Goal: Transaction & Acquisition: Purchase product/service

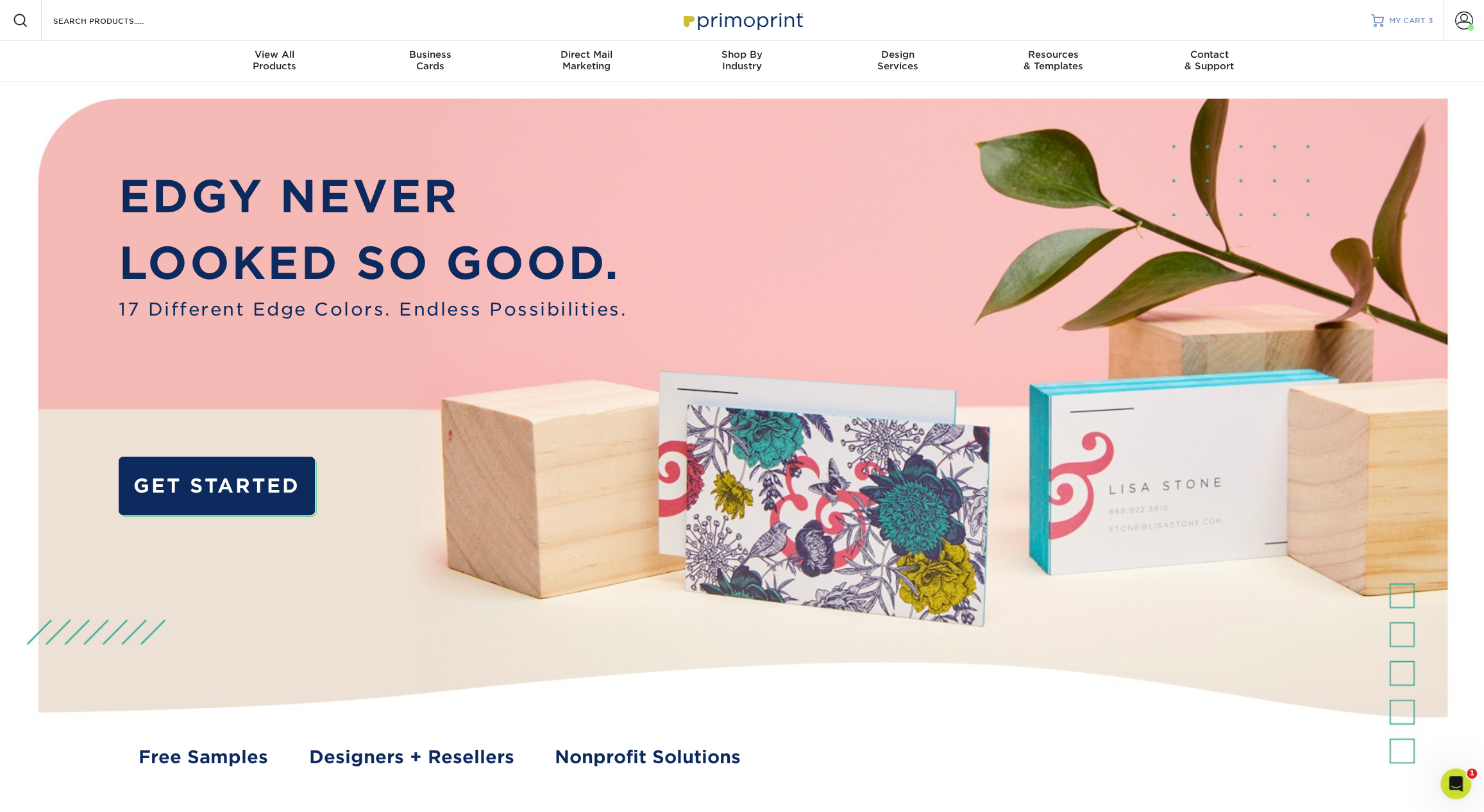
click at [1419, 12] on link "MY CART 3" at bounding box center [1401, 21] width 62 height 41
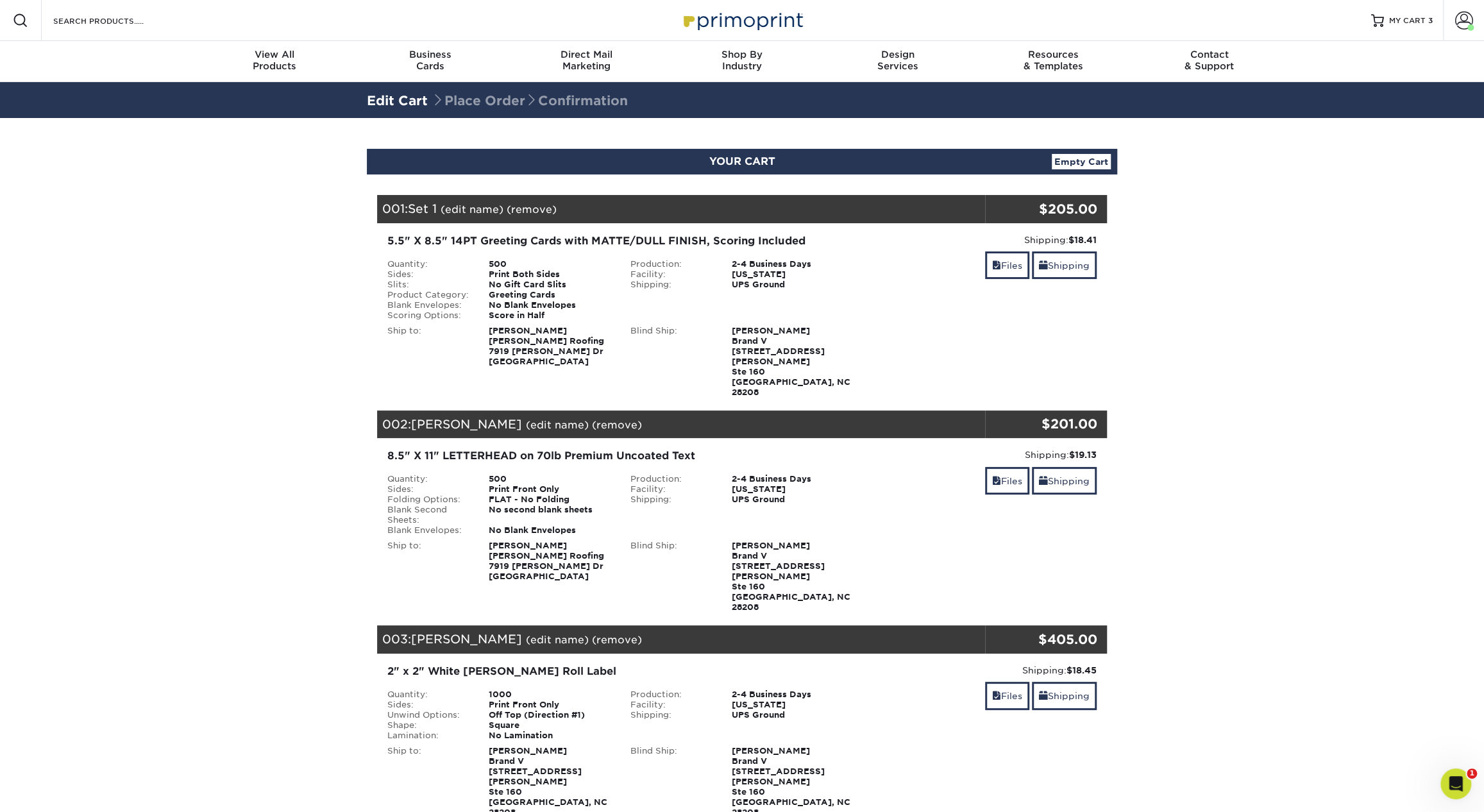
click at [1085, 169] on div "YOUR CART Empty Cart" at bounding box center [742, 162] width 750 height 25
click at [1080, 165] on link "Empty Cart" at bounding box center [1080, 162] width 59 height 16
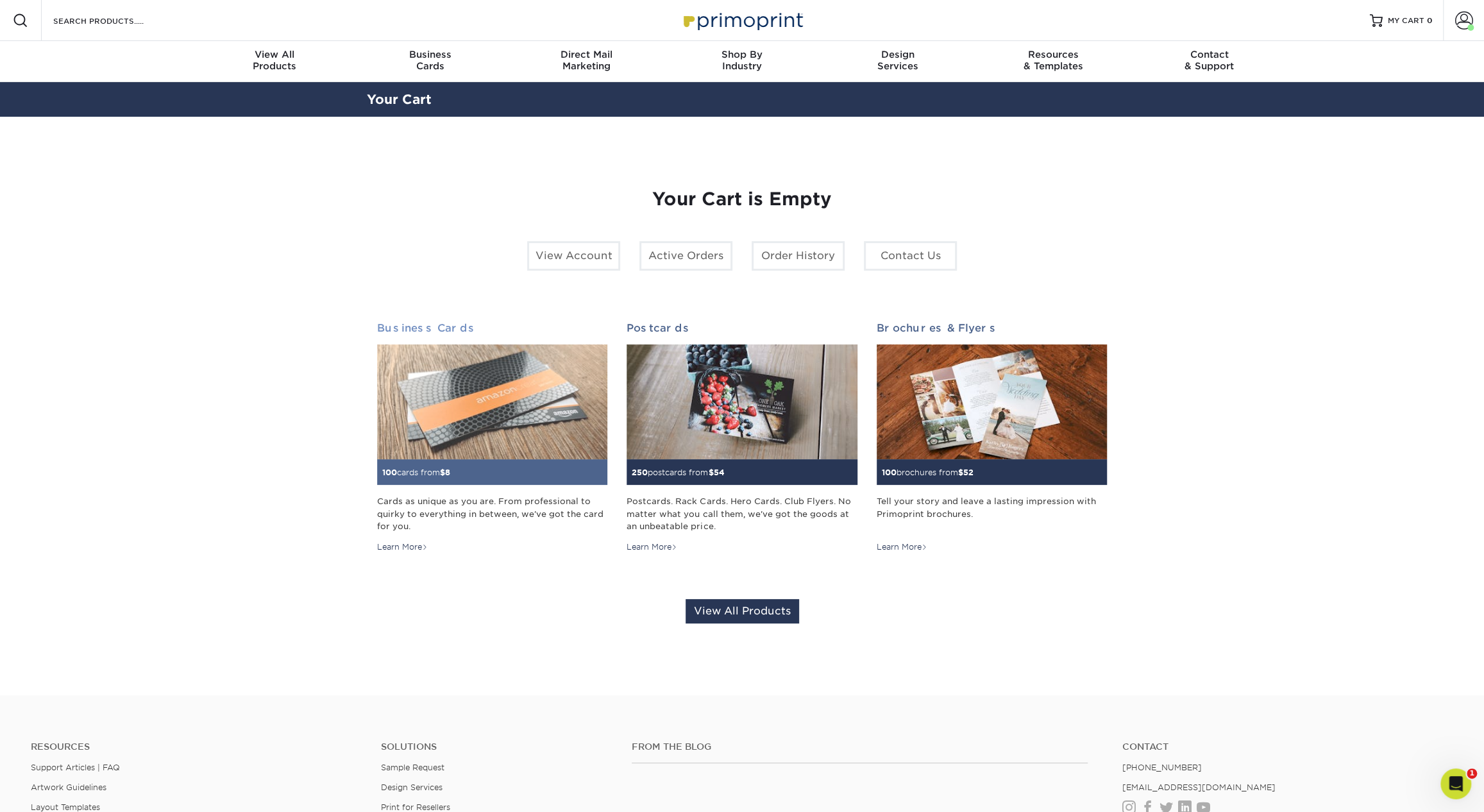
click at [445, 402] on img at bounding box center [492, 402] width 230 height 116
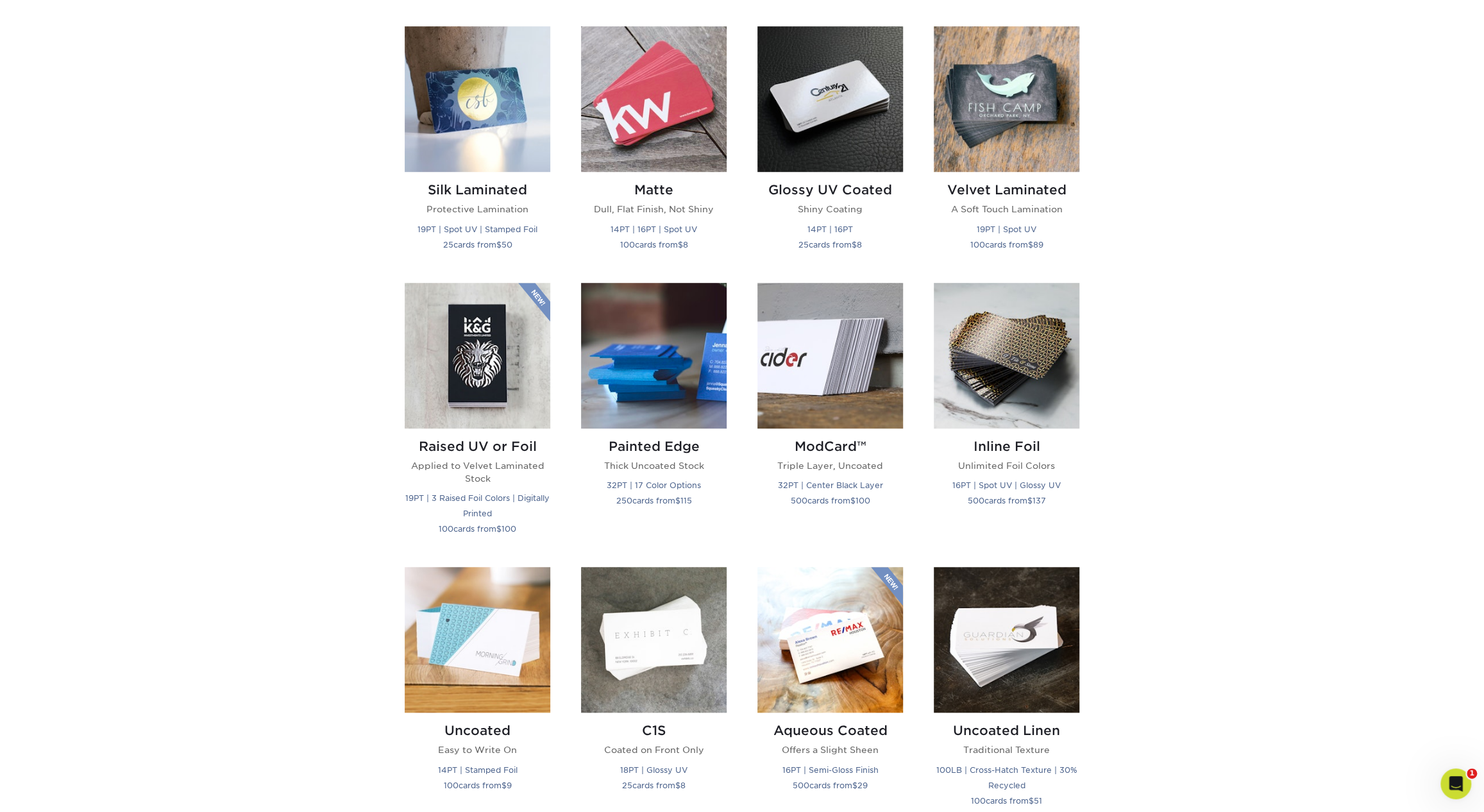
scroll to position [613, 0]
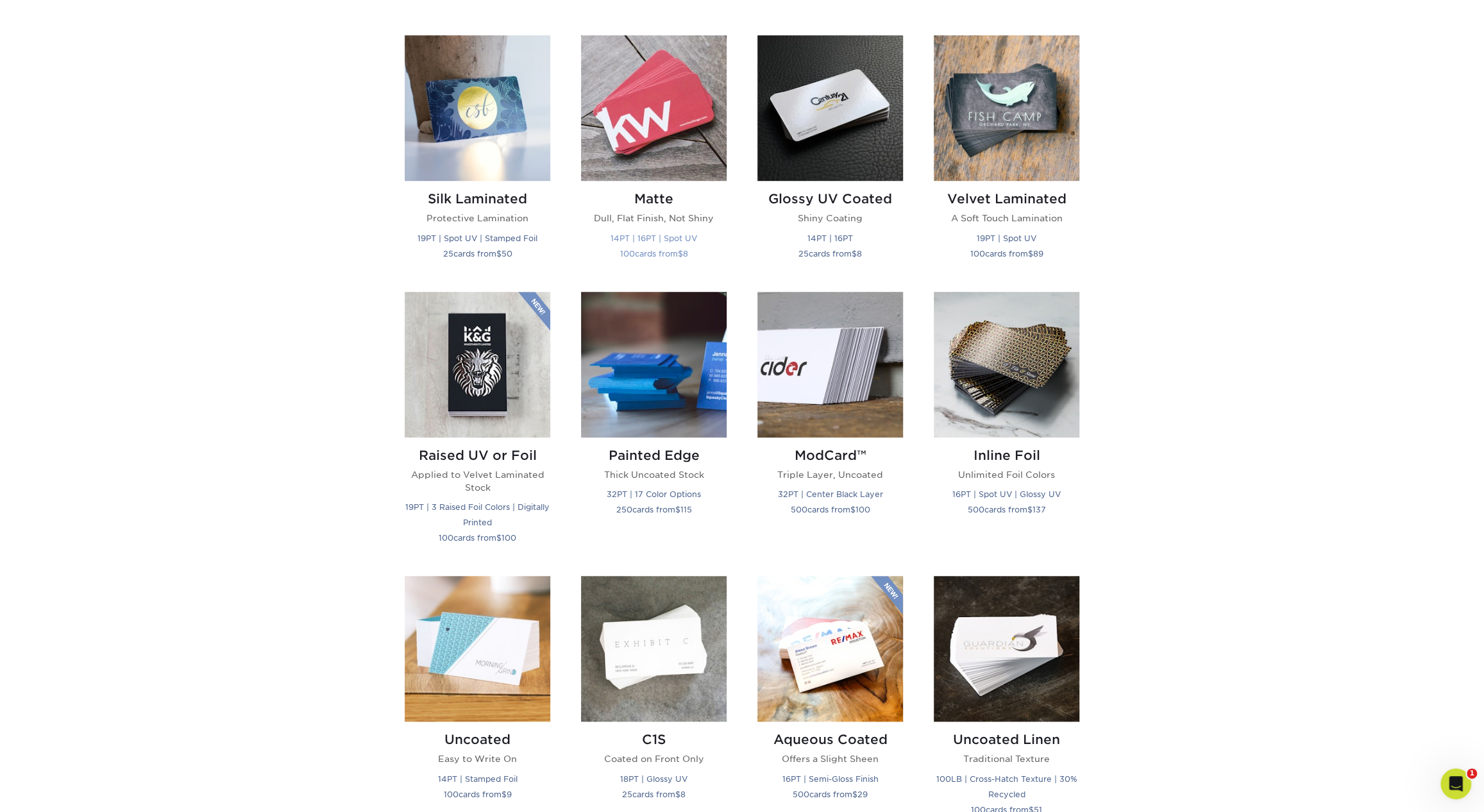
click at [660, 109] on img at bounding box center [653, 108] width 146 height 146
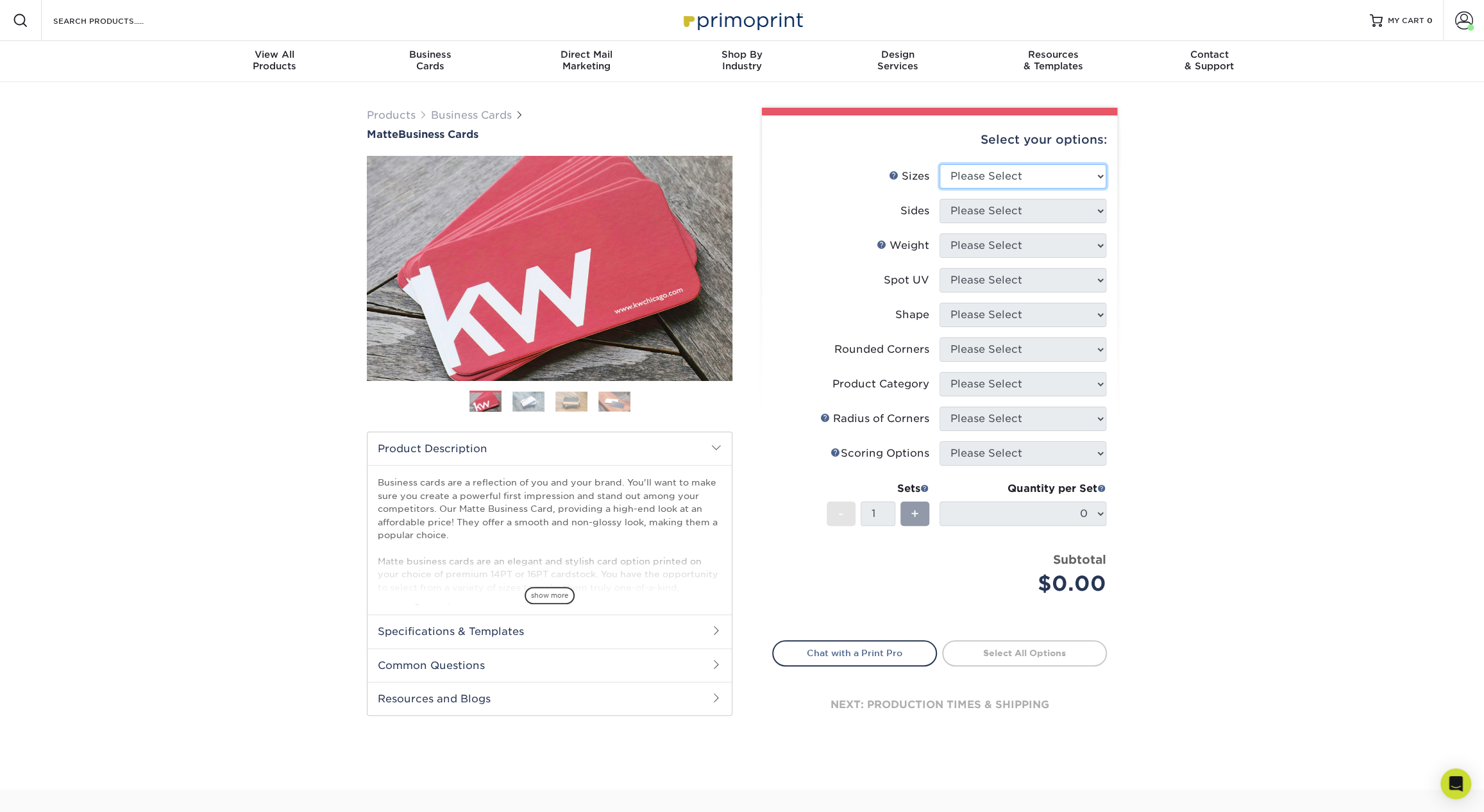
click at [972, 173] on select "Please Select 1.5" x 3.5" - Mini 1.75" x 3.5" - Mini 2" x 2" - Square 2" x 3" -…" at bounding box center [1023, 176] width 167 height 24
select select "2.00x3.50"
click at [939, 165] on select "Please Select 1.5" x 3.5" - Mini 1.75" x 3.5" - Mini 2" x 2" - Square 2" x 3" -…" at bounding box center [1023, 176] width 167 height 24
click at [989, 213] on select "Please Select Print Both Sides Print Front Only" at bounding box center [1023, 211] width 167 height 24
select select "13abbda7-1d64-4f25-8bb2-c179b224825d"
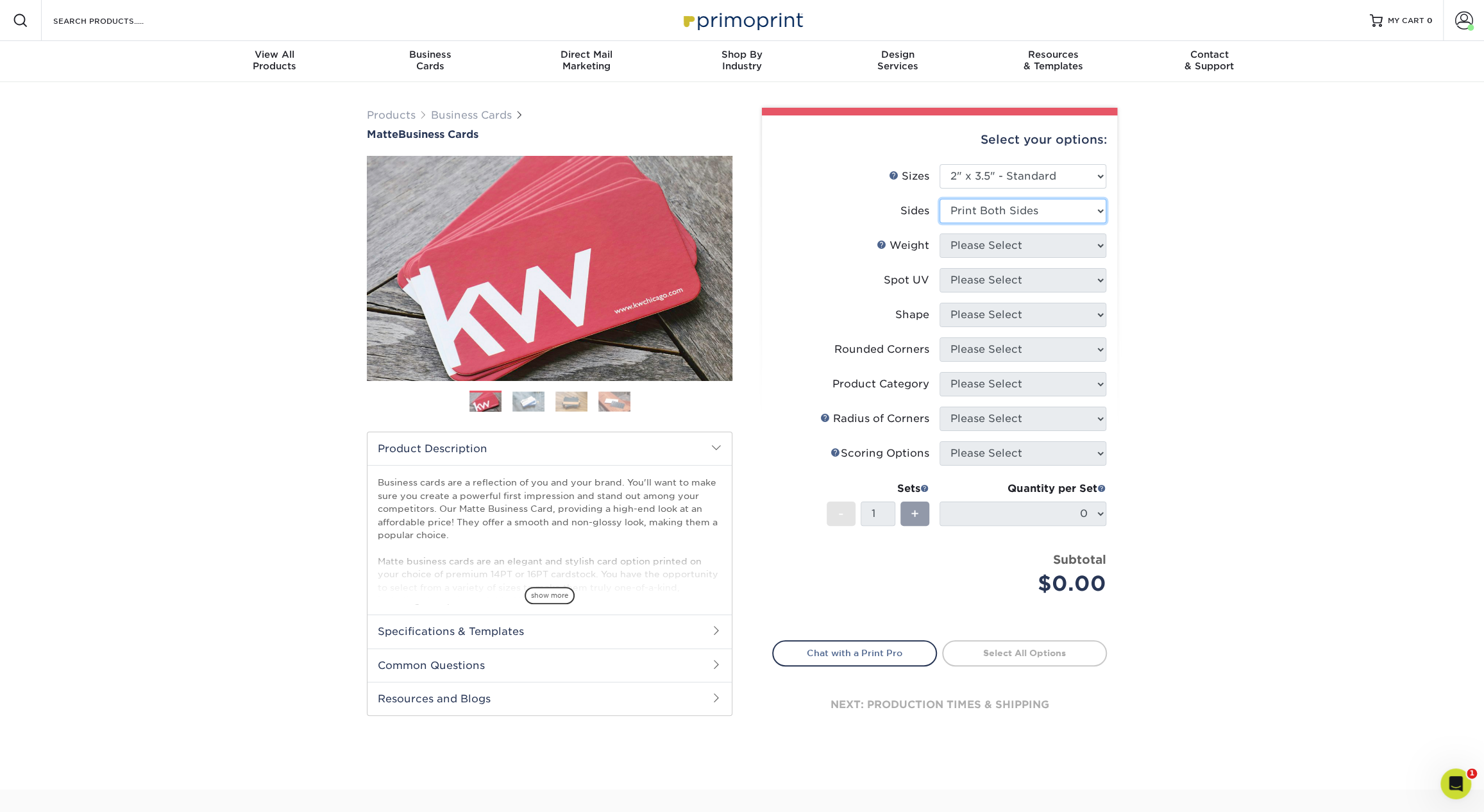
click at [939, 199] on select "Please Select Print Both Sides Print Front Only" at bounding box center [1023, 211] width 167 height 24
click at [1010, 248] on select "Please Select 16PT 14PT" at bounding box center [1023, 245] width 167 height 24
select select "16PT"
click at [939, 233] on select "Please Select 16PT 14PT" at bounding box center [1023, 245] width 167 height 24
click at [1022, 279] on select "Please Select No Spot UV Front and Back (Both Sides) Front Only Back Only" at bounding box center [1023, 280] width 167 height 24
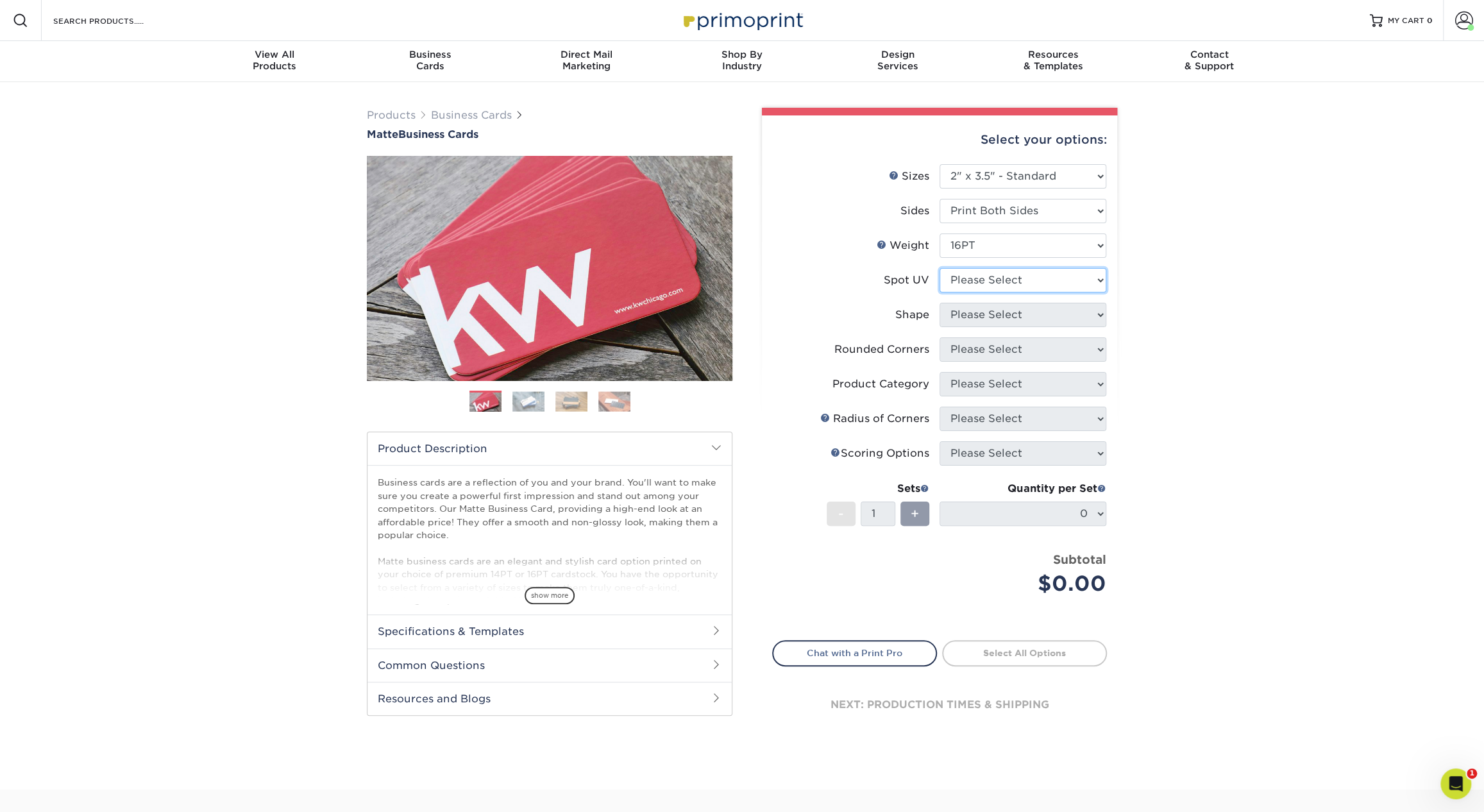
select select "3"
click at [939, 268] on select "Please Select No Spot UV Front and Back (Both Sides) Front Only Back Only" at bounding box center [1023, 280] width 167 height 24
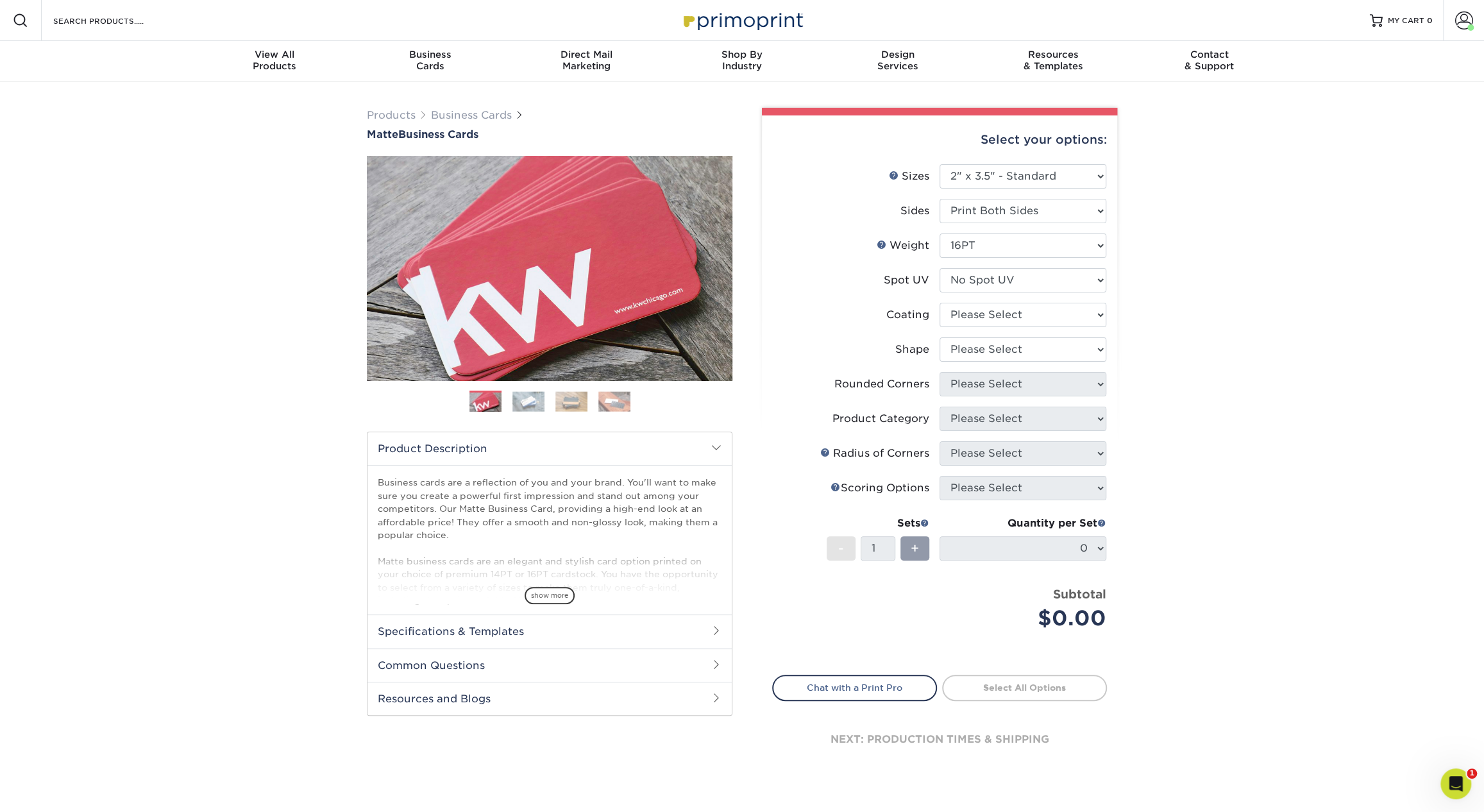
click at [1021, 327] on li "Coating" at bounding box center [939, 319] width 333 height 34
click at [1017, 322] on select at bounding box center [1023, 314] width 167 height 24
select select "121bb7b5-3b4d-429f-bd8d-bbf80e953313"
click at [939, 303] on select at bounding box center [1023, 314] width 167 height 24
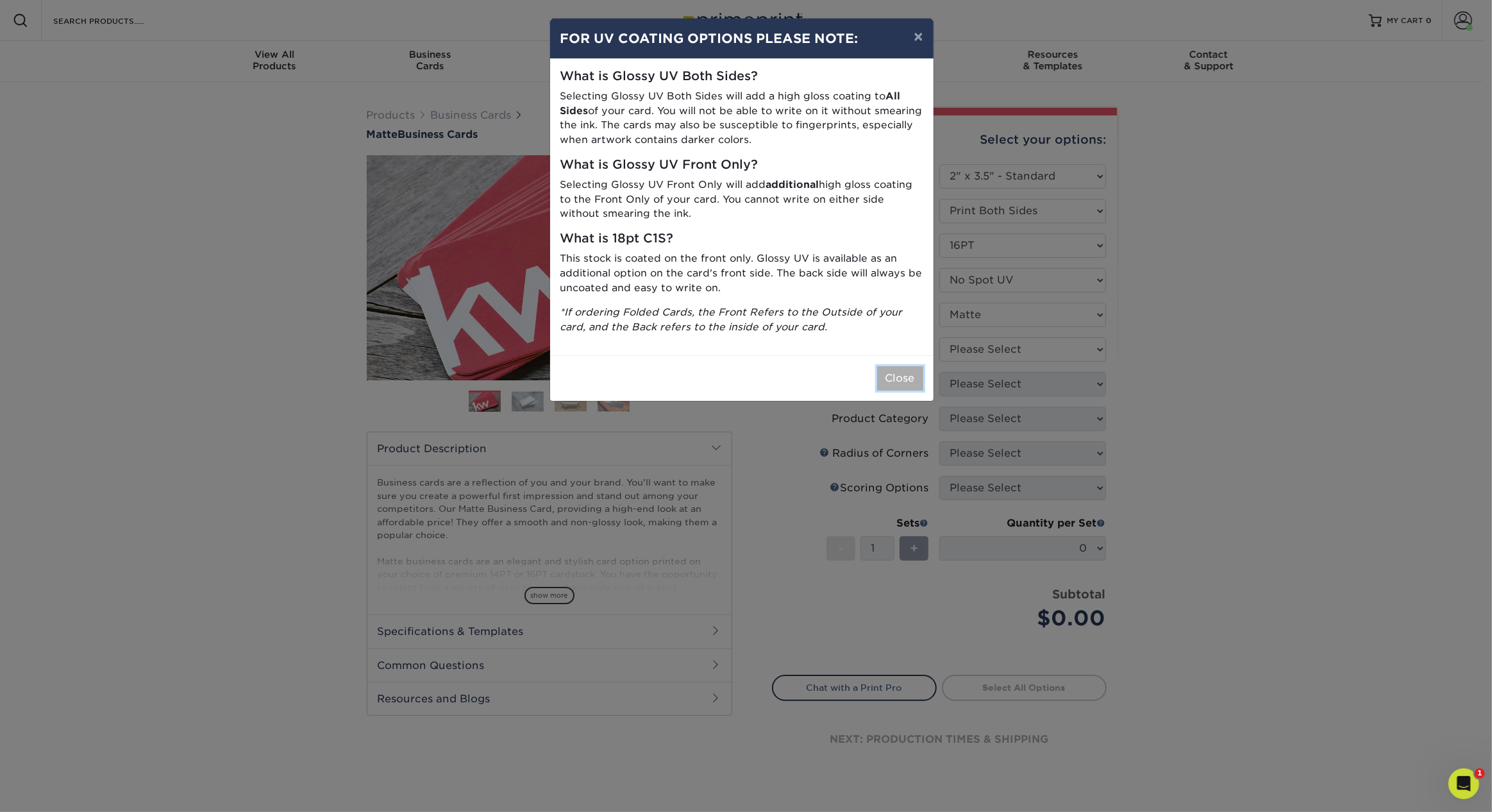
click at [900, 382] on button "Close" at bounding box center [899, 378] width 46 height 24
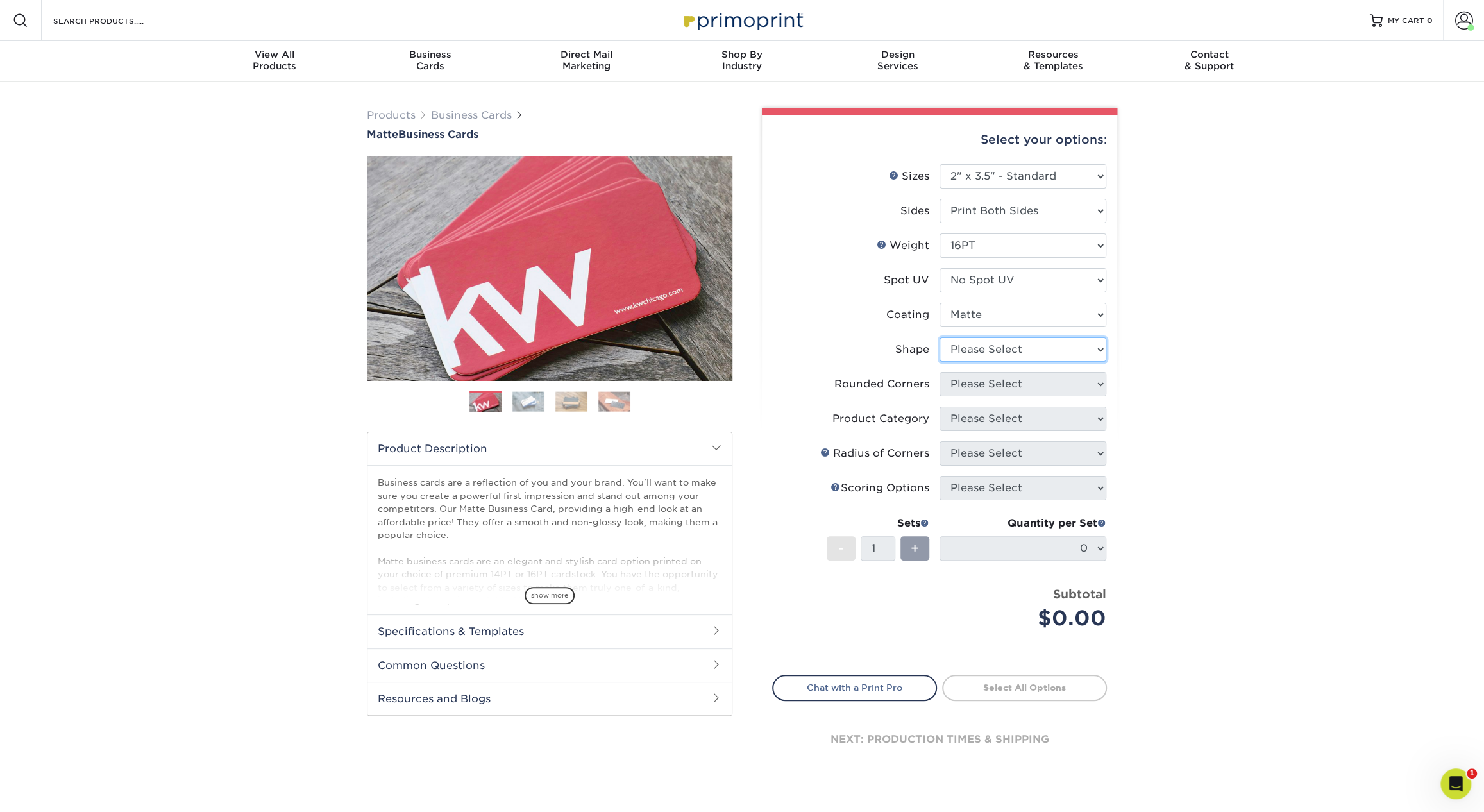
click at [987, 350] on select "Please Select Standard Oval" at bounding box center [1023, 349] width 167 height 24
select select "standard"
click at [939, 337] on select "Please Select Standard Oval" at bounding box center [1023, 349] width 167 height 24
click at [987, 377] on select "Please Select Yes - Round 2 Corners Yes - Round 4 Corners No" at bounding box center [1023, 384] width 167 height 24
select select "0"
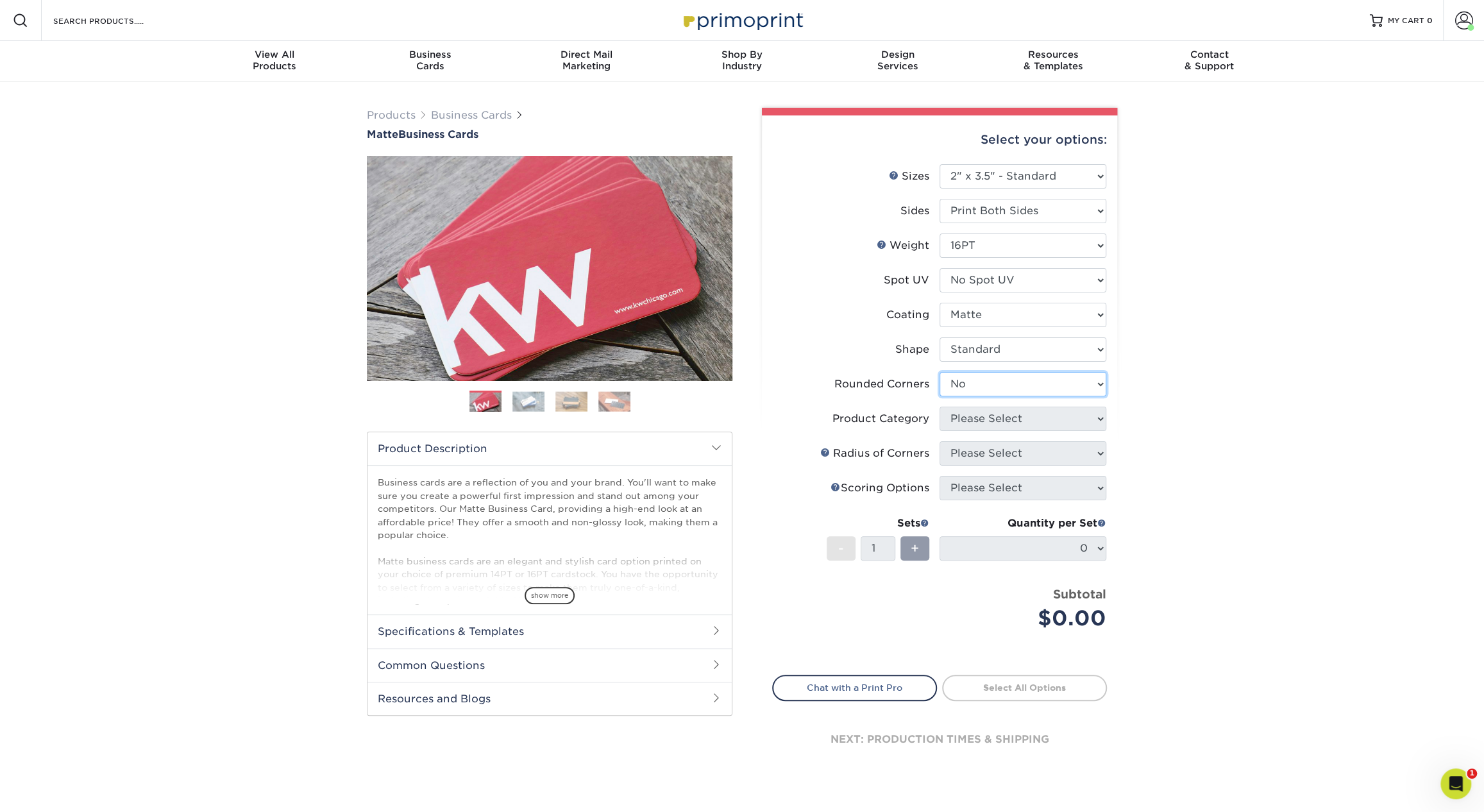
click at [939, 372] on select "Please Select Yes - Round 2 Corners Yes - Round 4 Corners No" at bounding box center [1023, 384] width 167 height 24
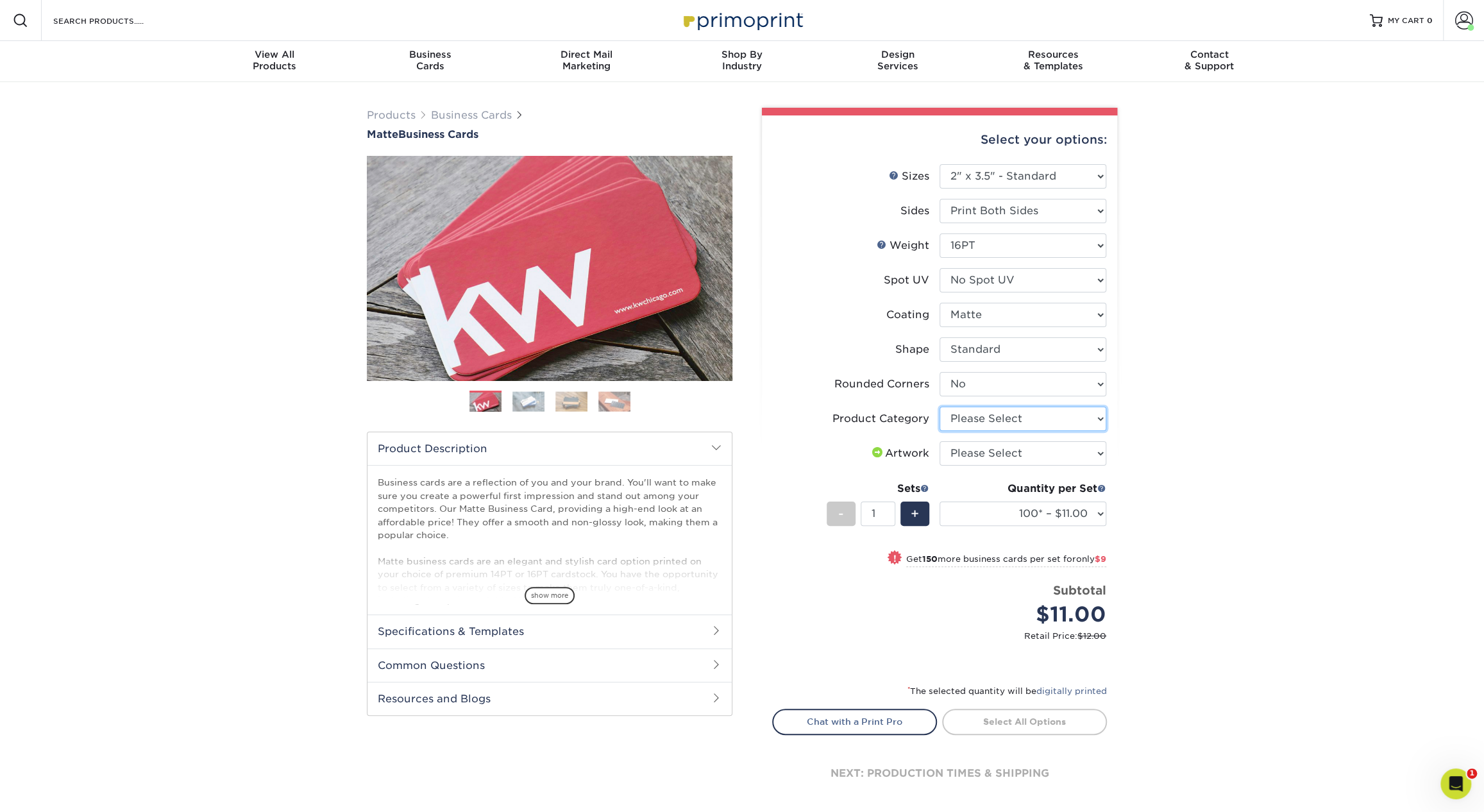
click at [983, 420] on select "Please Select Business Cards" at bounding box center [1023, 418] width 167 height 24
select select "3b5148f1-0588-4f88-a218-97bcfdce65c1"
click at [939, 406] on select "Please Select Business Cards" at bounding box center [1023, 418] width 167 height 24
click at [1004, 455] on select "Please Select I will upload files I need a design - $100" at bounding box center [1023, 453] width 167 height 24
select select "upload"
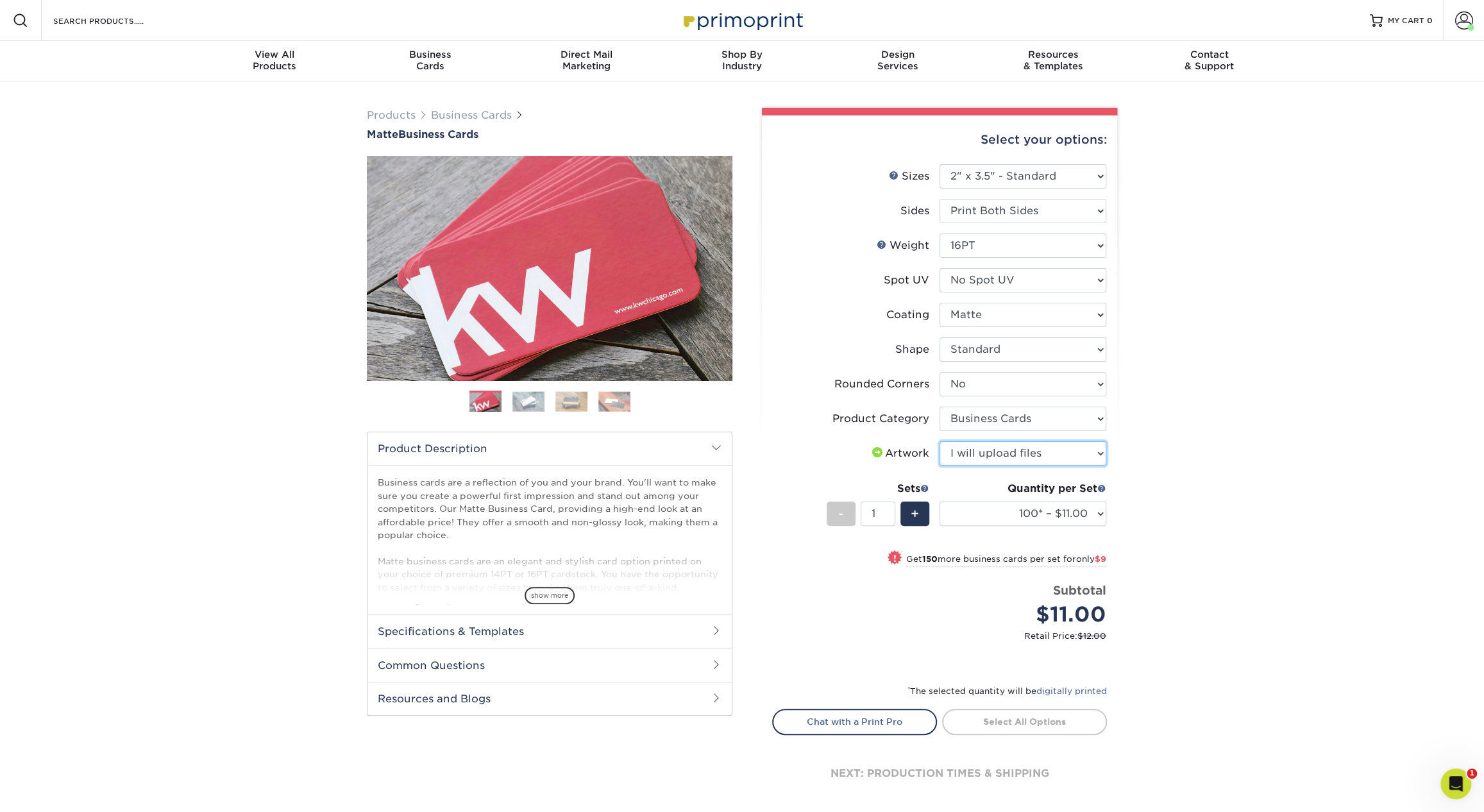
click at [939, 441] on select "Please Select I will upload files I need a design - $100" at bounding box center [1023, 453] width 167 height 24
click at [1011, 511] on select "100* – $11.00 250* – $20.00 500 – $39.00 1000 – $49.00 2500 – $87.00 5000 – $16…" at bounding box center [1023, 513] width 167 height 24
click at [939, 502] on select "100* – $11.00 250* – $20.00 500 – $39.00 1000 – $49.00 2500 – $87.00 5000 – $16…" at bounding box center [1023, 513] width 167 height 24
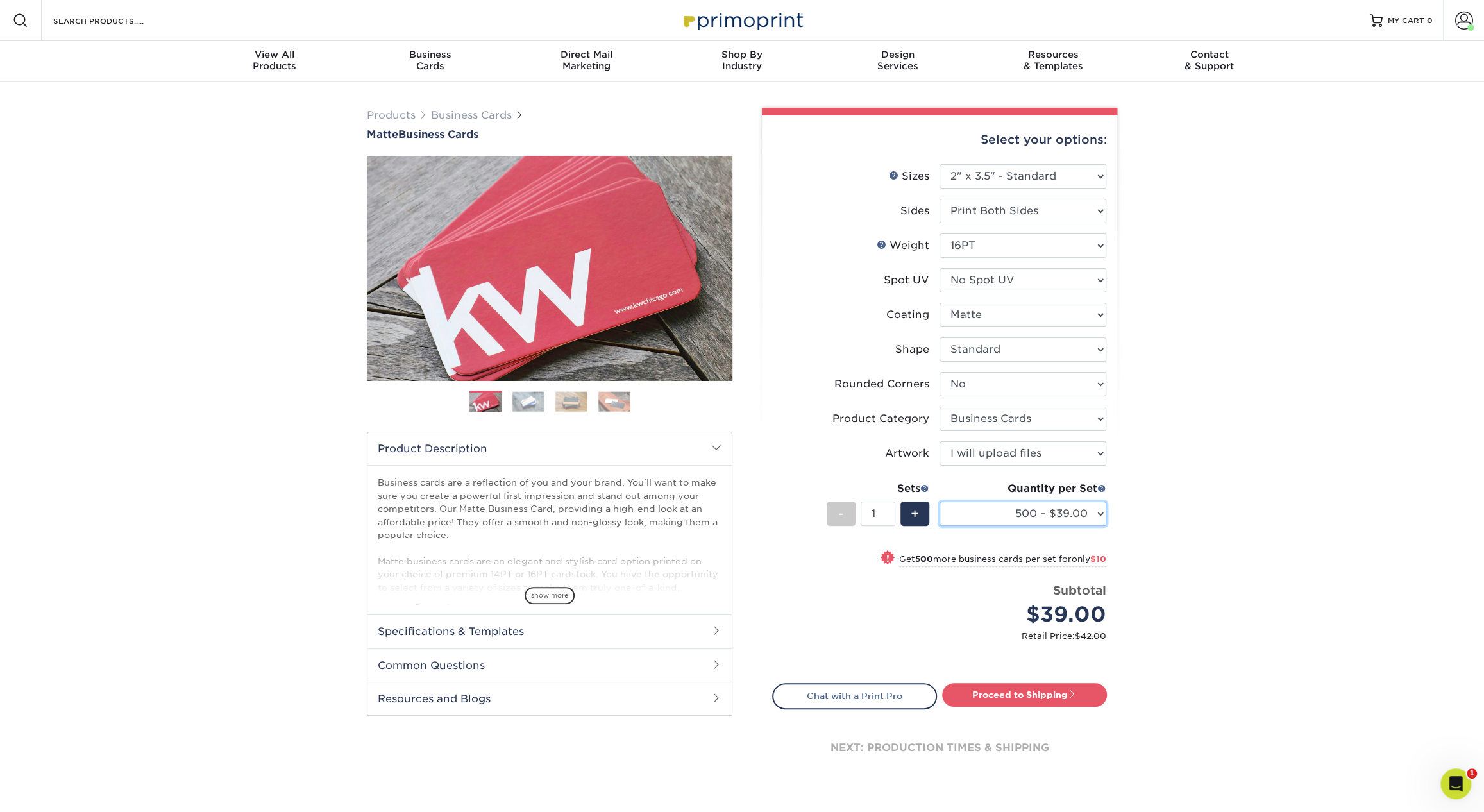
click at [1082, 505] on select "100* – $11.00 250* – $20.00 500 – $39.00 1000 – $49.00 2500 – $87.00 5000 – $16…" at bounding box center [1023, 513] width 167 height 24
select select "250* – $20.00"
click at [939, 502] on select "100* – $11.00 250* – $20.00 500 – $39.00 1000 – $49.00 2500 – $87.00 5000 – $16…" at bounding box center [1023, 513] width 167 height 24
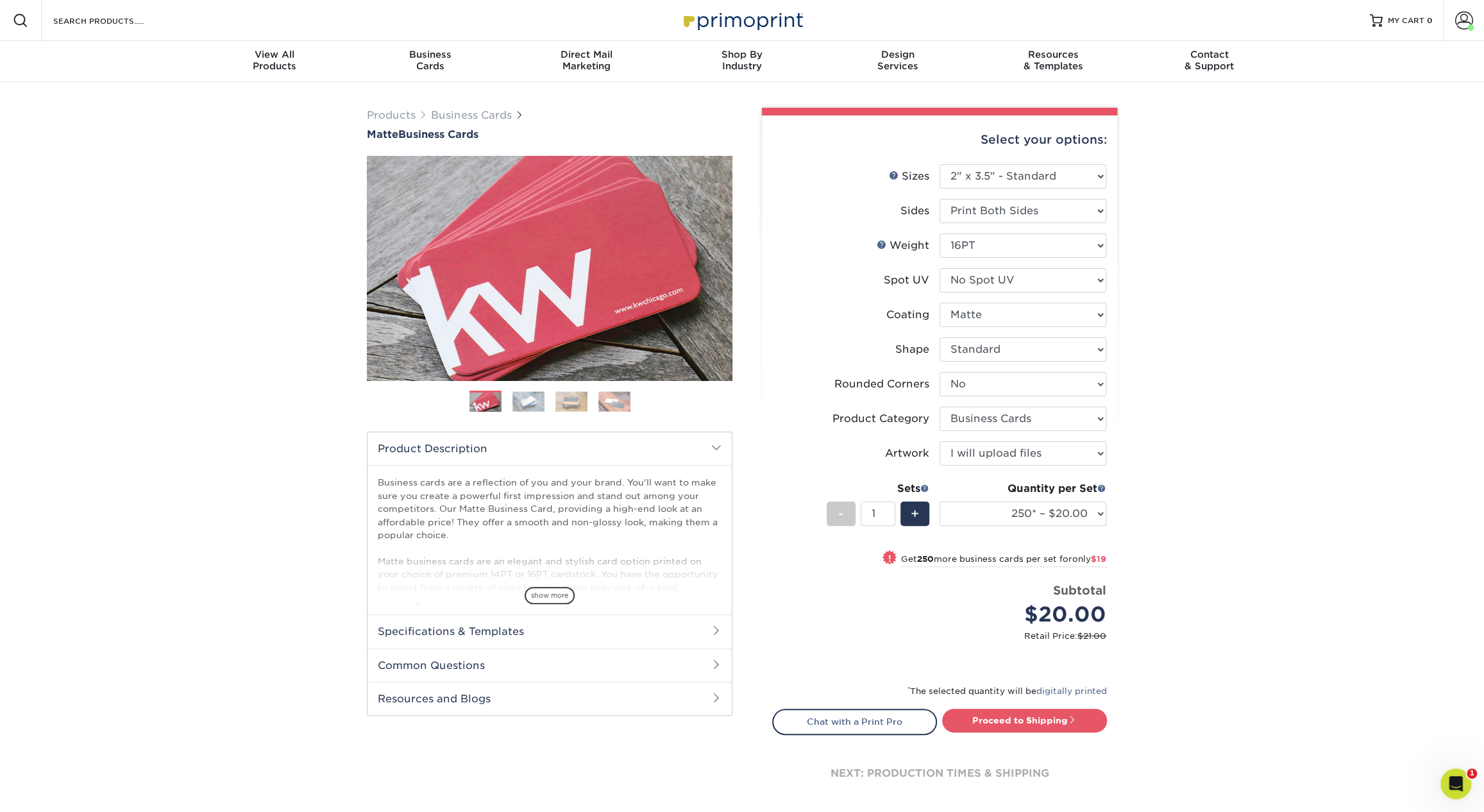
click at [1186, 454] on div "Products Business Cards Matte Business Cards Previous Next 100 $ 8" at bounding box center [742, 470] width 1484 height 776
click at [1042, 725] on link "Proceed to Shipping" at bounding box center [1025, 720] width 165 height 24
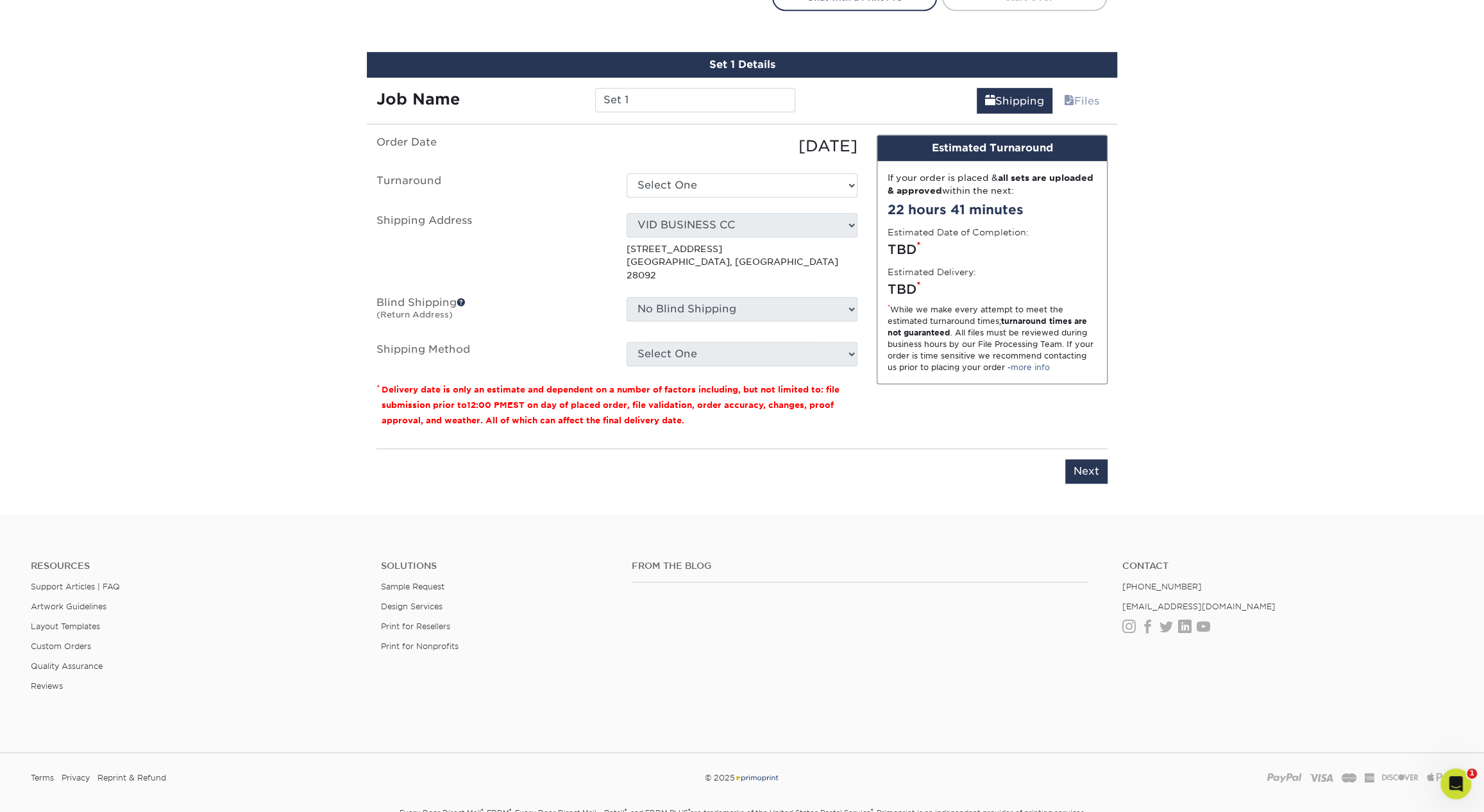
scroll to position [742, 0]
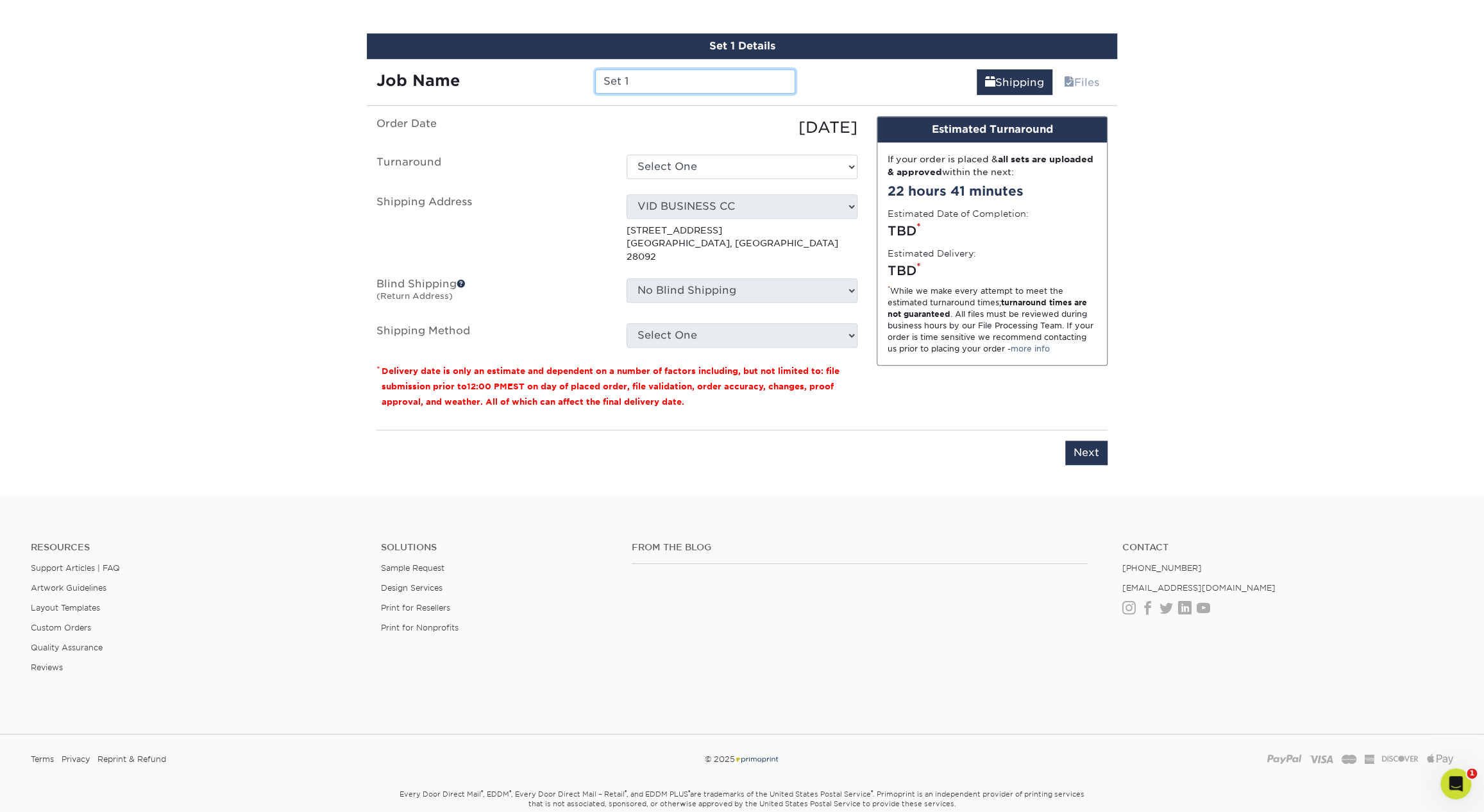
click at [621, 85] on input "Set 1" at bounding box center [694, 81] width 200 height 24
type input "[PERSON_NAME]"
click at [768, 155] on select "Select One 2-4 Business Days 2 Day Next Business Day" at bounding box center [742, 167] width 231 height 24
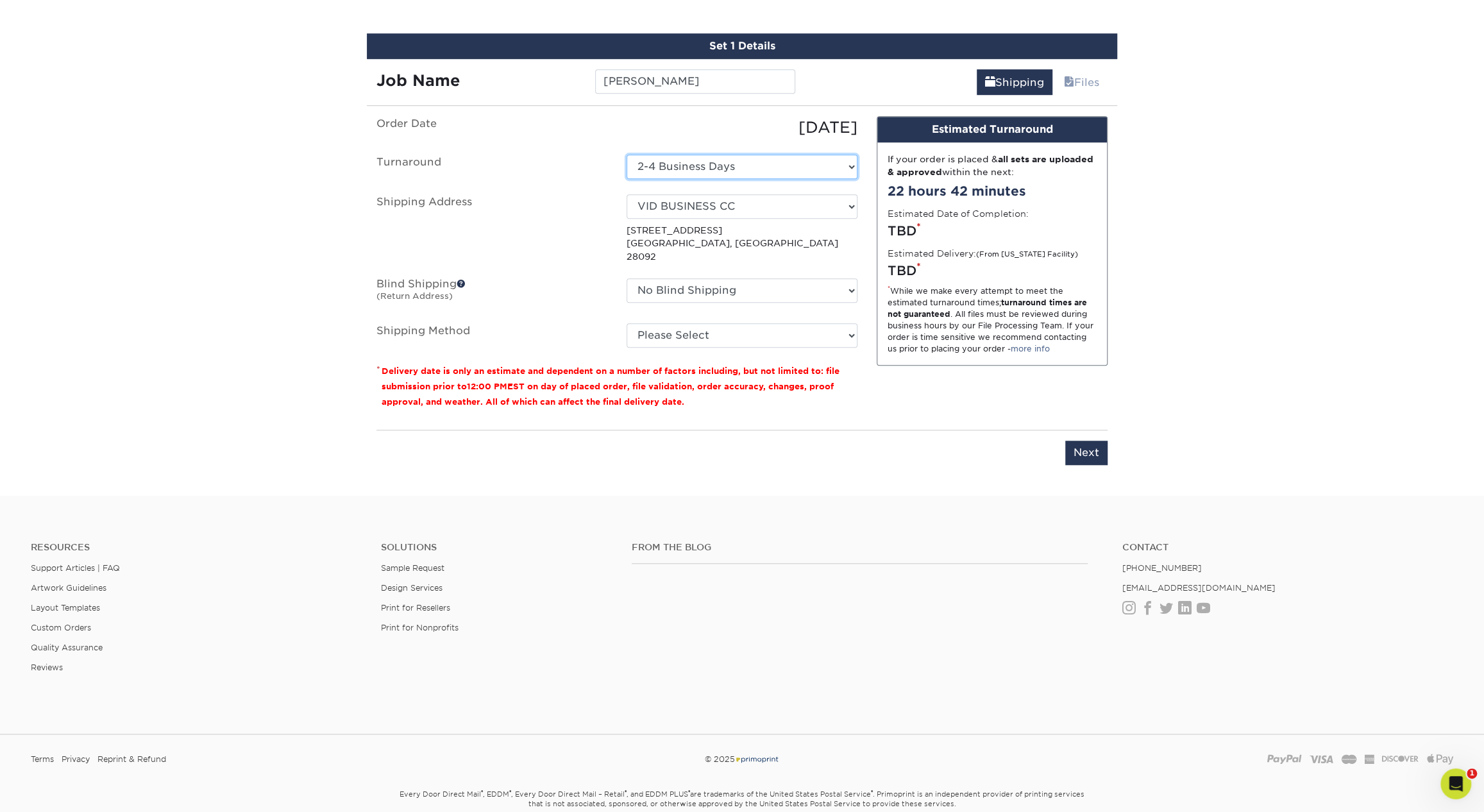
click at [727, 169] on select "Select One 2-4 Business Days 2 Day Next Business Day" at bounding box center [742, 167] width 231 height 24
select select "9fe09f74-13a8-4433-b0c6-7e0e9829344b"
click at [694, 207] on select "Select One 1 2527 Cleaning 2527 CLEANING (HAMILTON CIRC) 360 Graphics 5812 Acco…" at bounding box center [742, 206] width 231 height 24
select select "211910"
click at [694, 331] on select "Please Select Ground Shipping (+$7.84) 3 Day Shipping Service (+$15.34) 2 Day A…" at bounding box center [742, 335] width 231 height 24
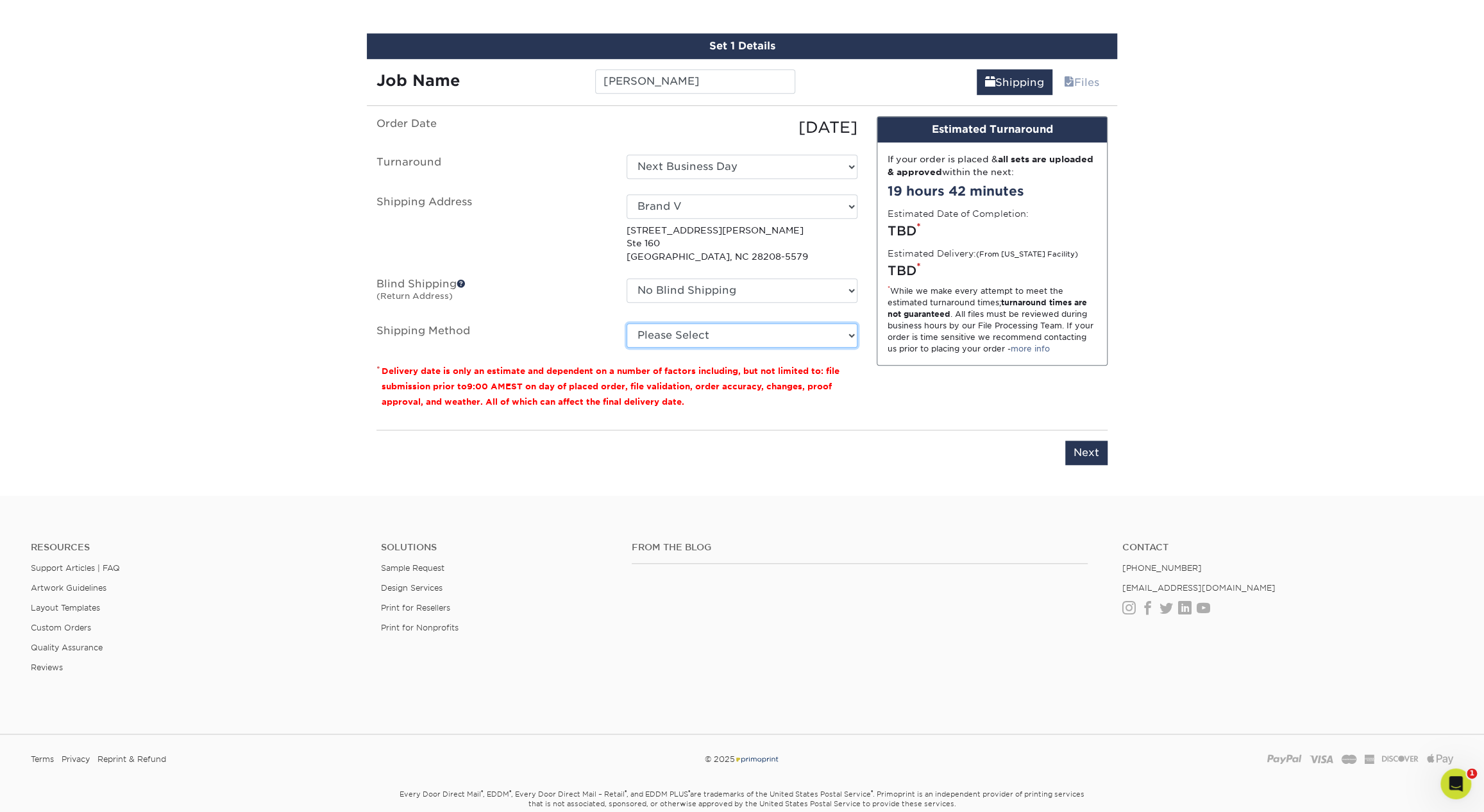
select select "03"
click at [626, 323] on select "Please Select Ground Shipping (+$7.84) 3 Day Shipping Service (+$15.34) 2 Day A…" at bounding box center [742, 335] width 231 height 24
click at [1074, 449] on input "Next" at bounding box center [1085, 453] width 42 height 24
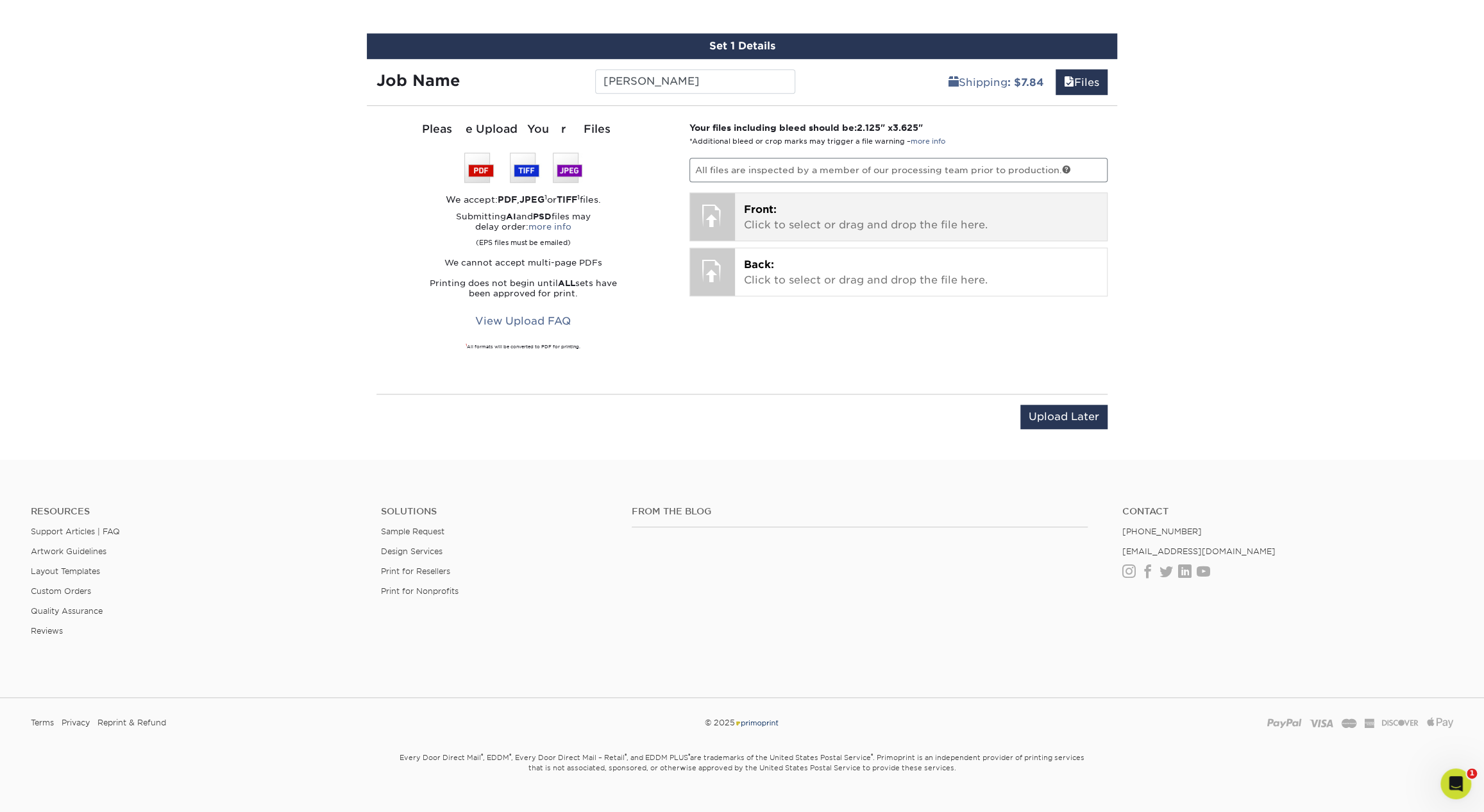
click at [769, 232] on div "Front: Click to select or drag and drop the file here. Choose file" at bounding box center [921, 216] width 372 height 47
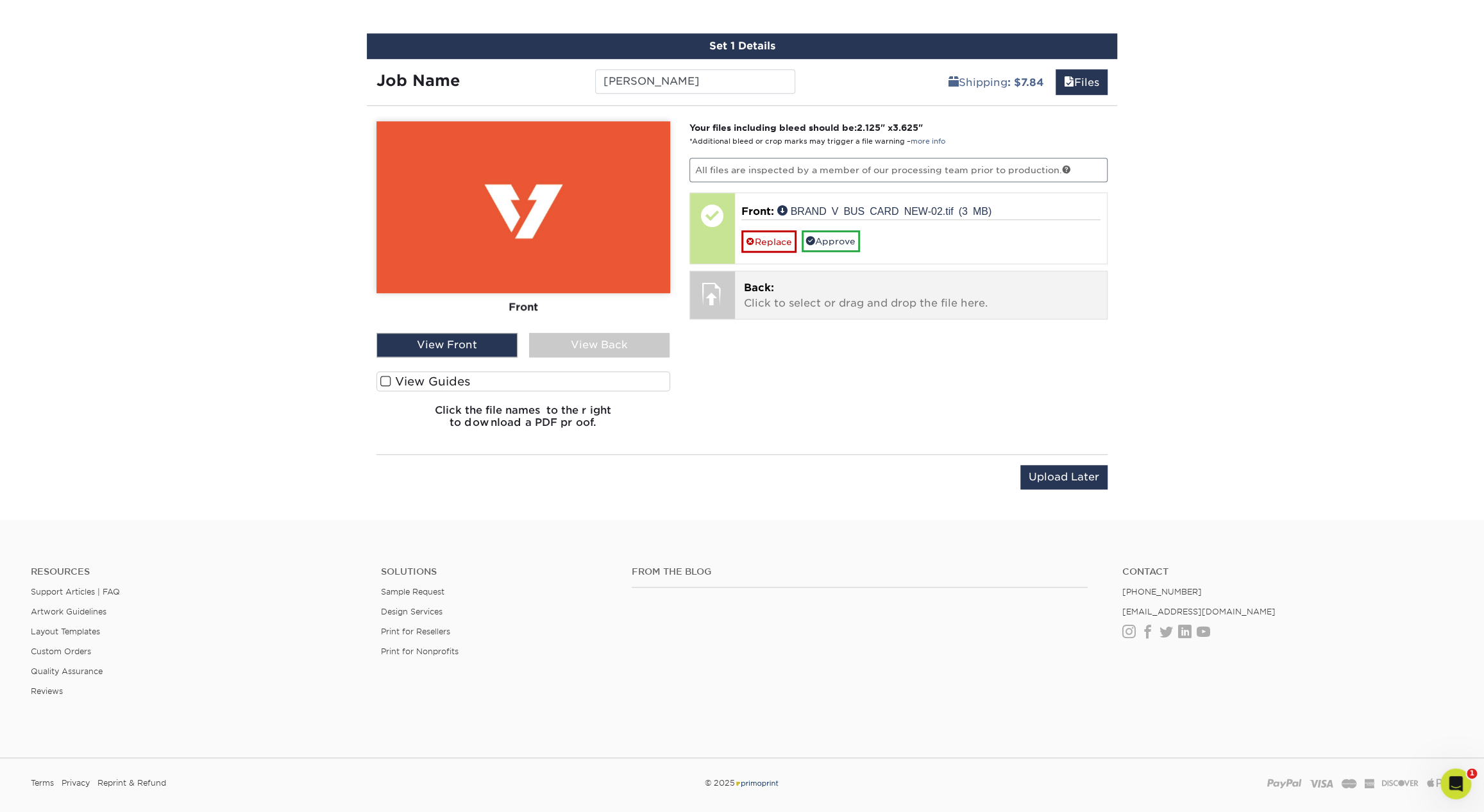
click at [786, 307] on p "Back: Click to select or drag and drop the file here." at bounding box center [921, 295] width 355 height 30
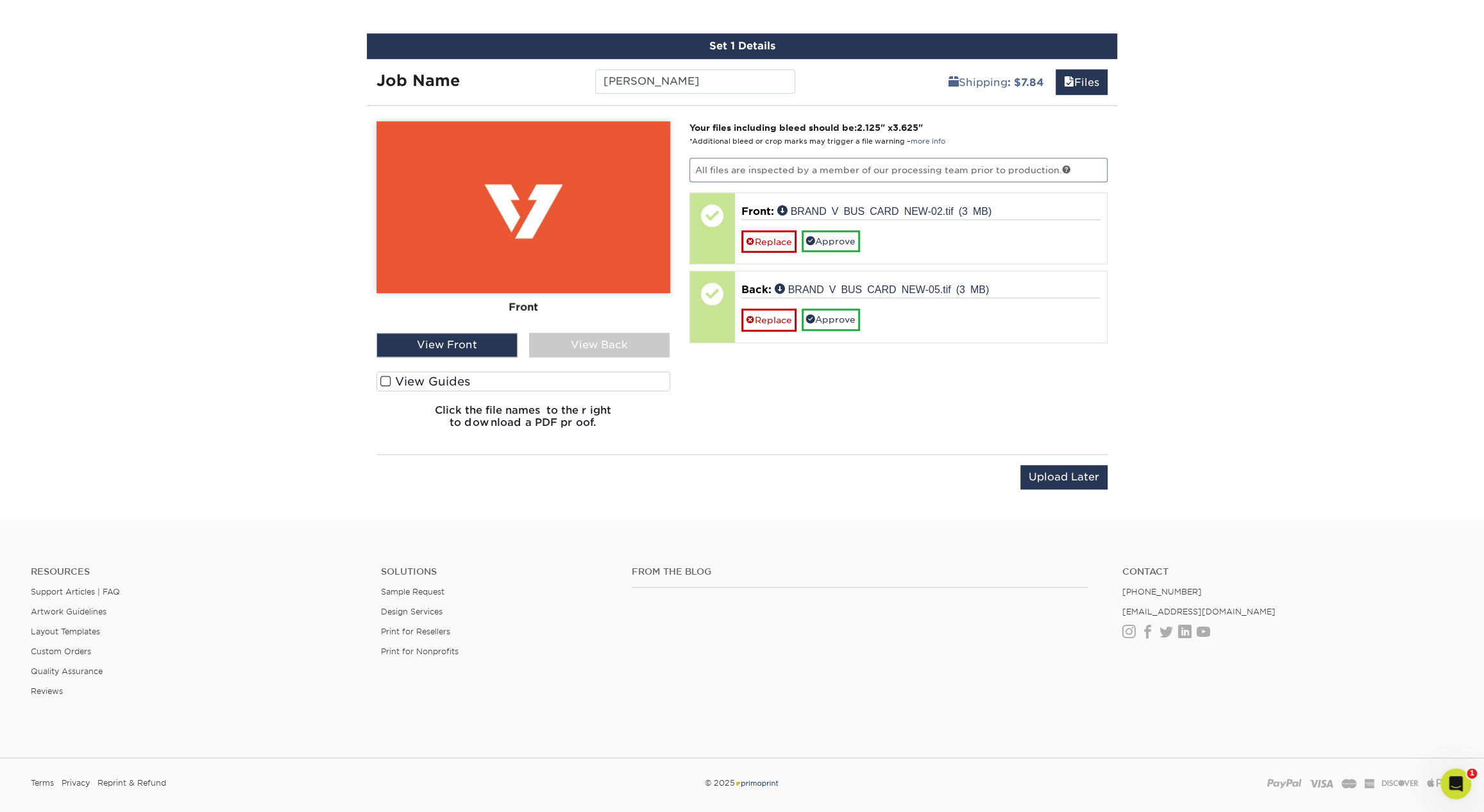
click at [652, 344] on div "View Back" at bounding box center [599, 345] width 141 height 24
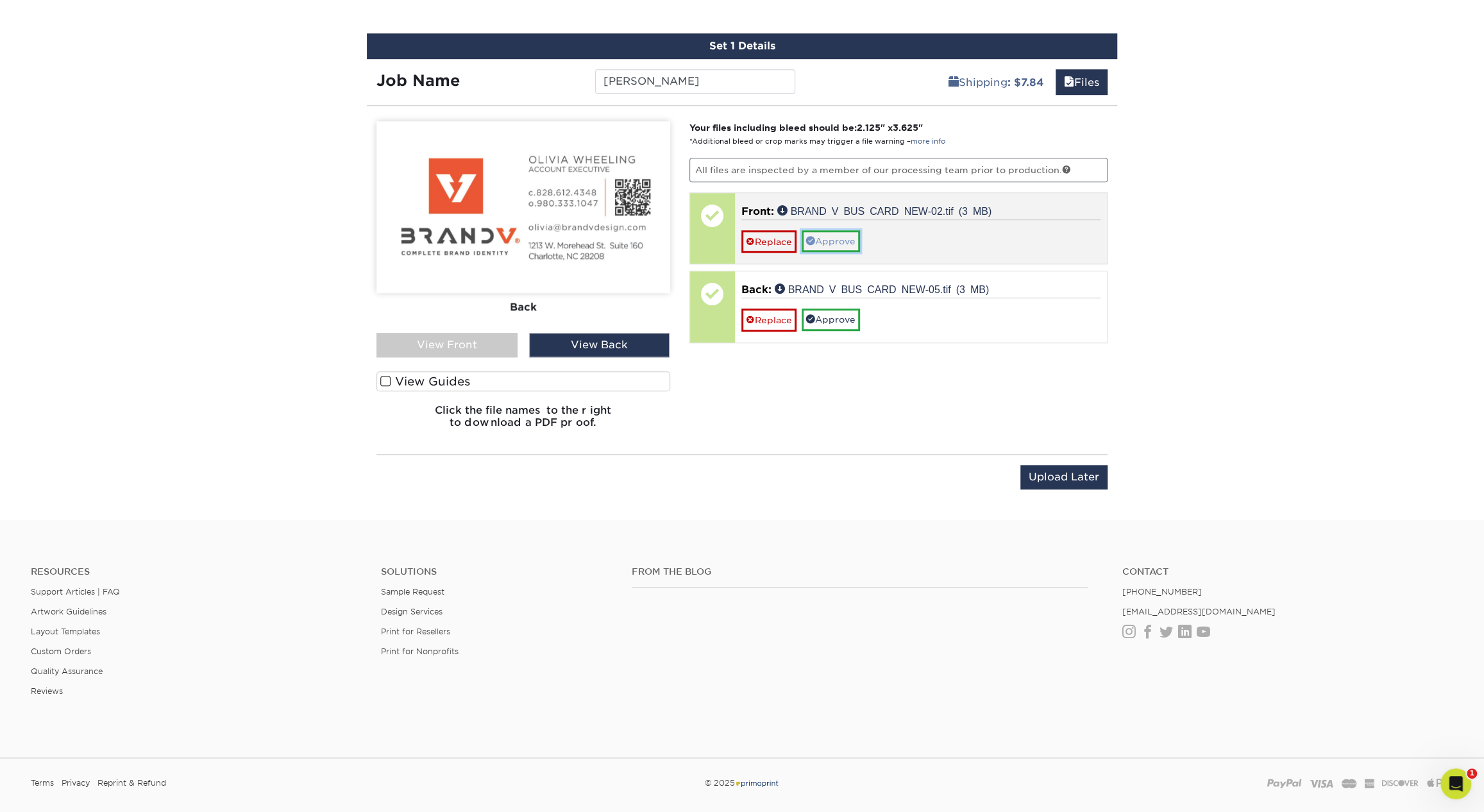
click at [839, 238] on link "Approve" at bounding box center [831, 241] width 59 height 22
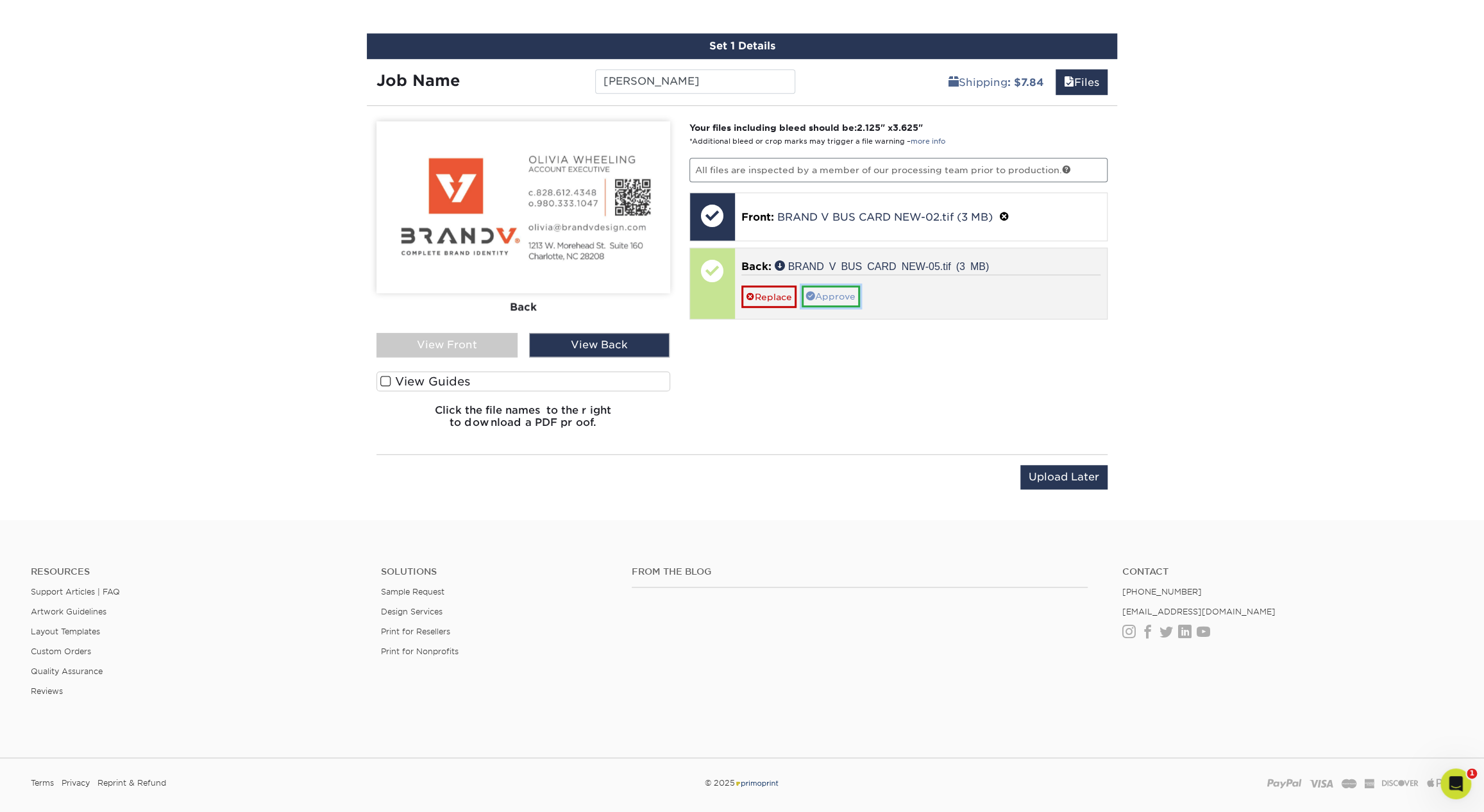
click at [840, 297] on link "Approve" at bounding box center [831, 296] width 59 height 22
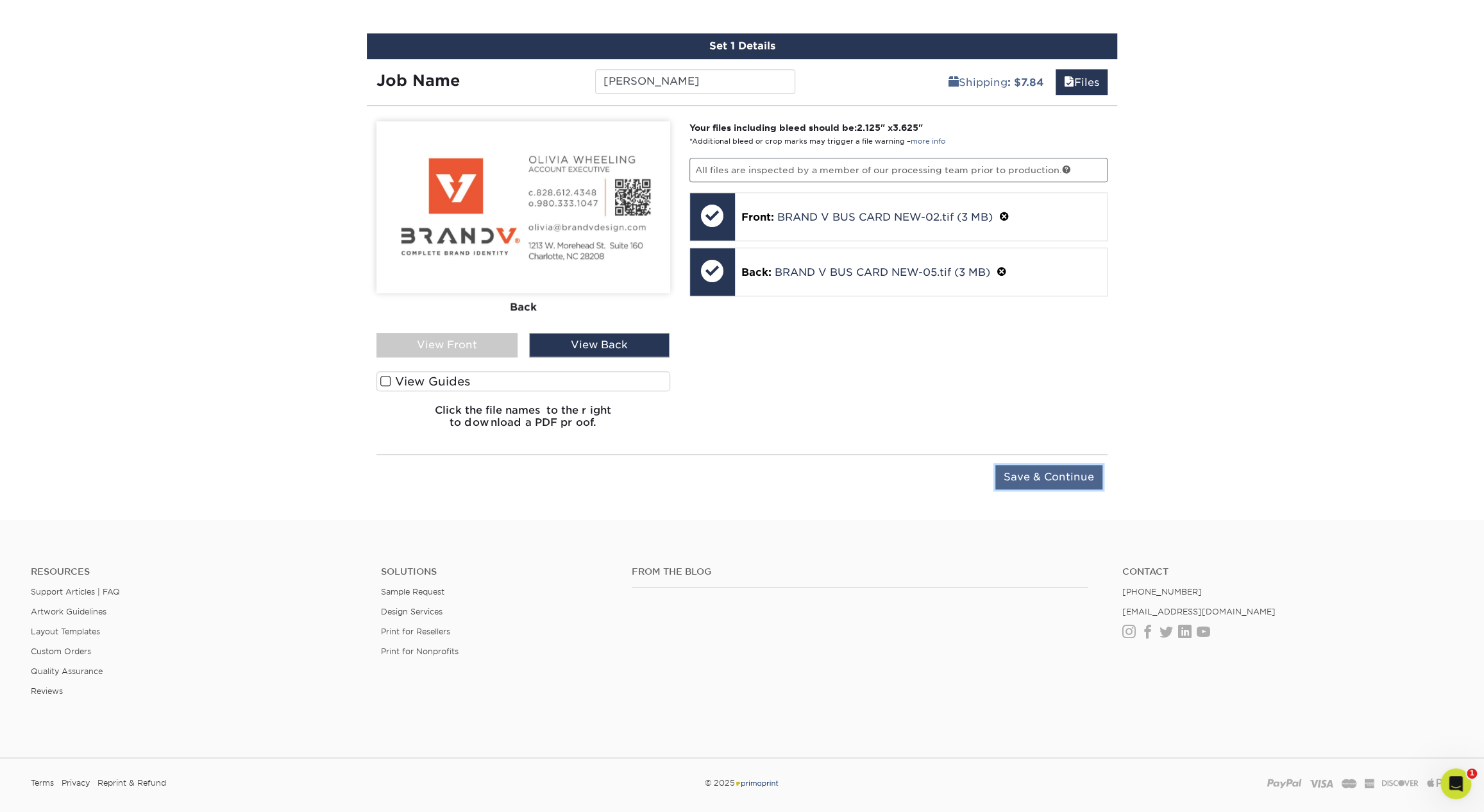
click at [1038, 474] on input "Save & Continue" at bounding box center [1048, 477] width 107 height 24
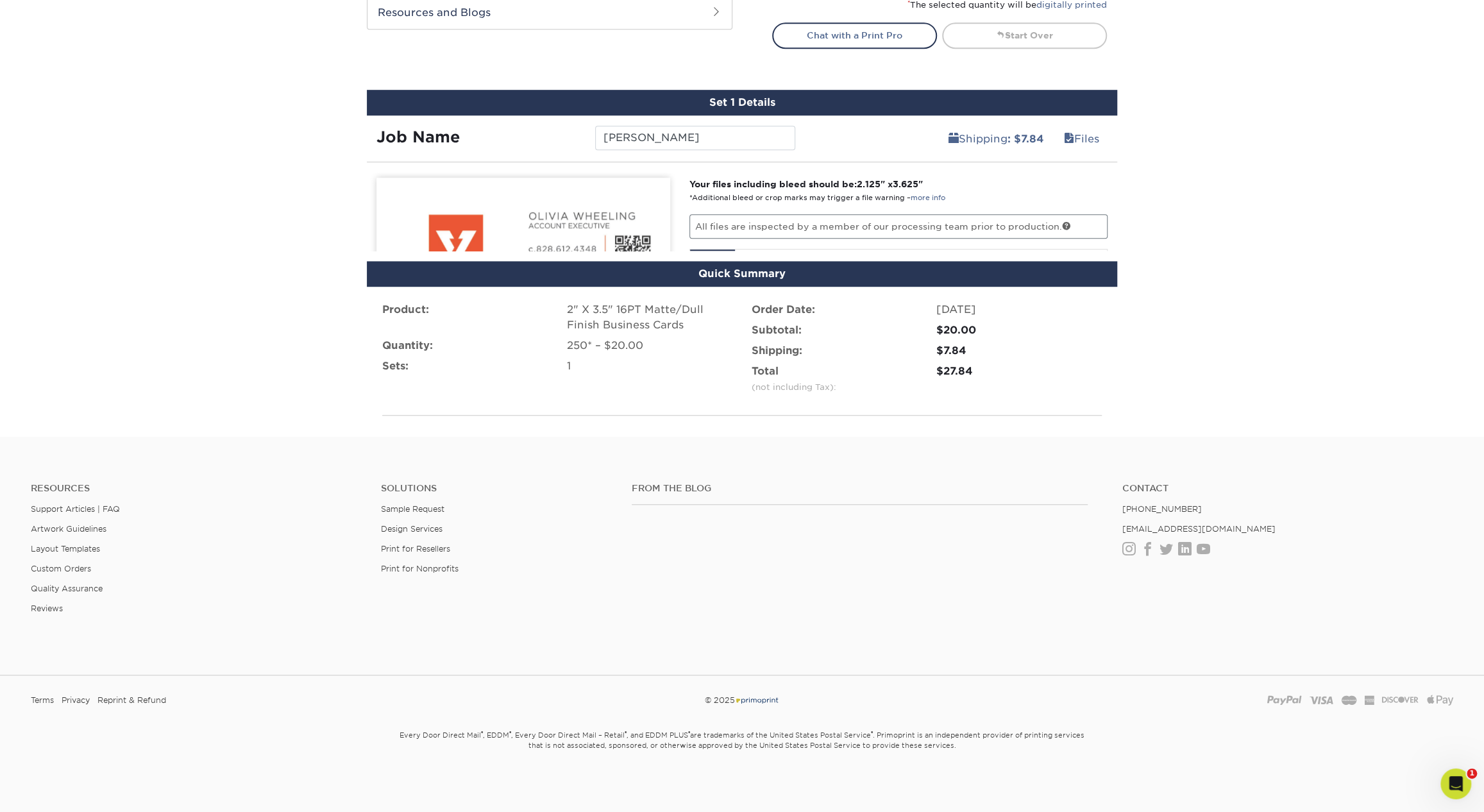
scroll to position [645, 0]
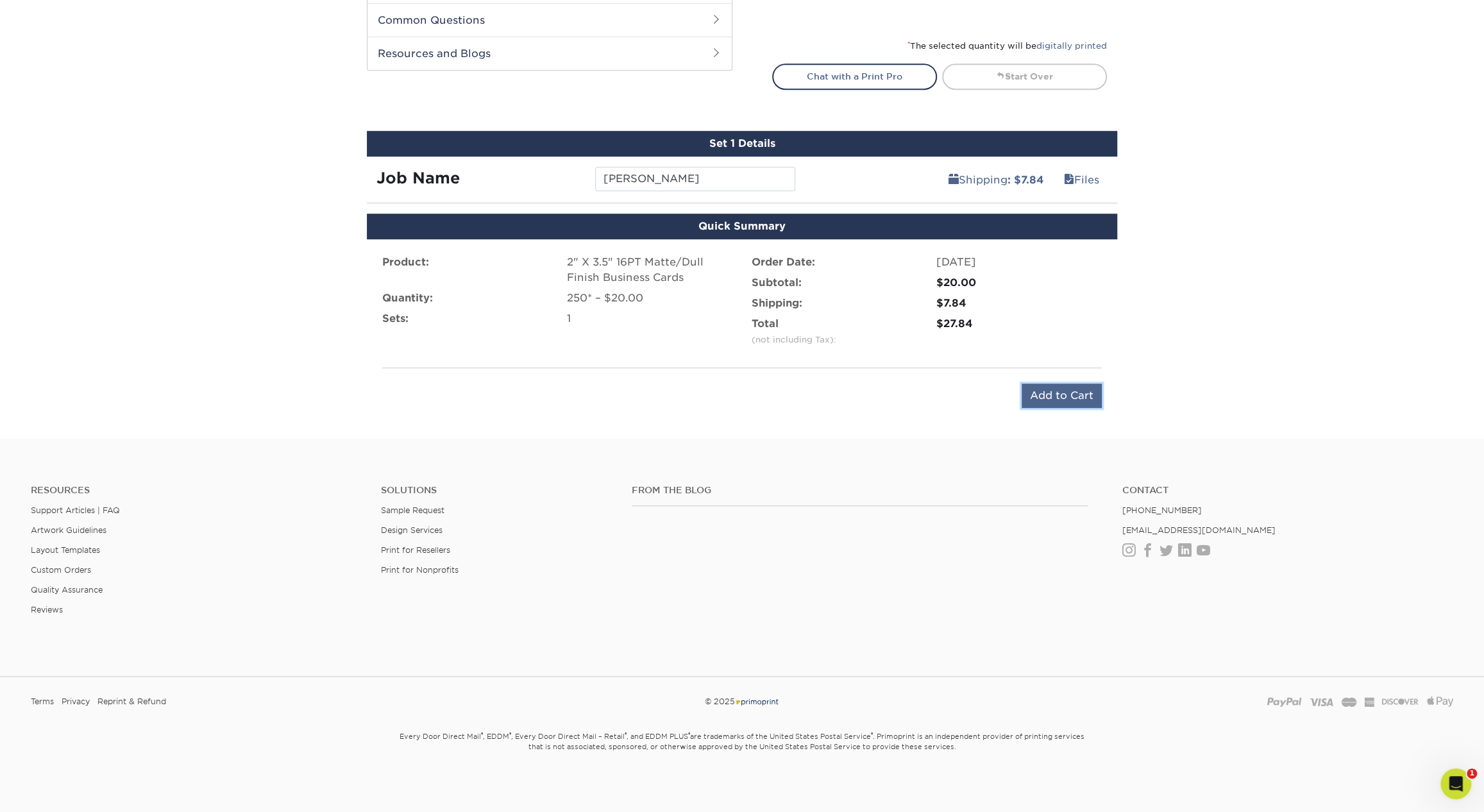
click at [1029, 397] on input "Add to Cart" at bounding box center [1062, 395] width 80 height 24
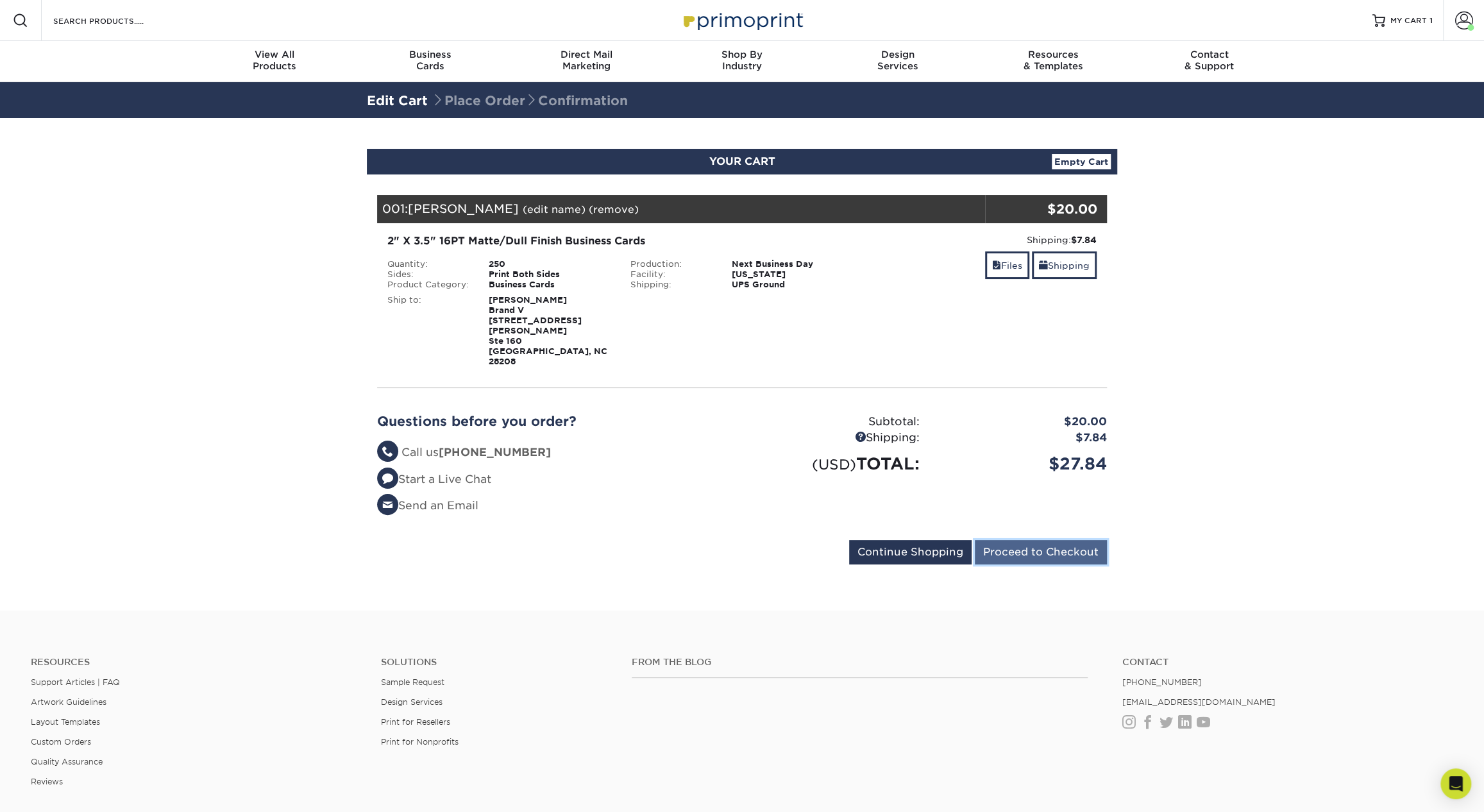
click at [1038, 540] on input "Proceed to Checkout" at bounding box center [1040, 551] width 132 height 24
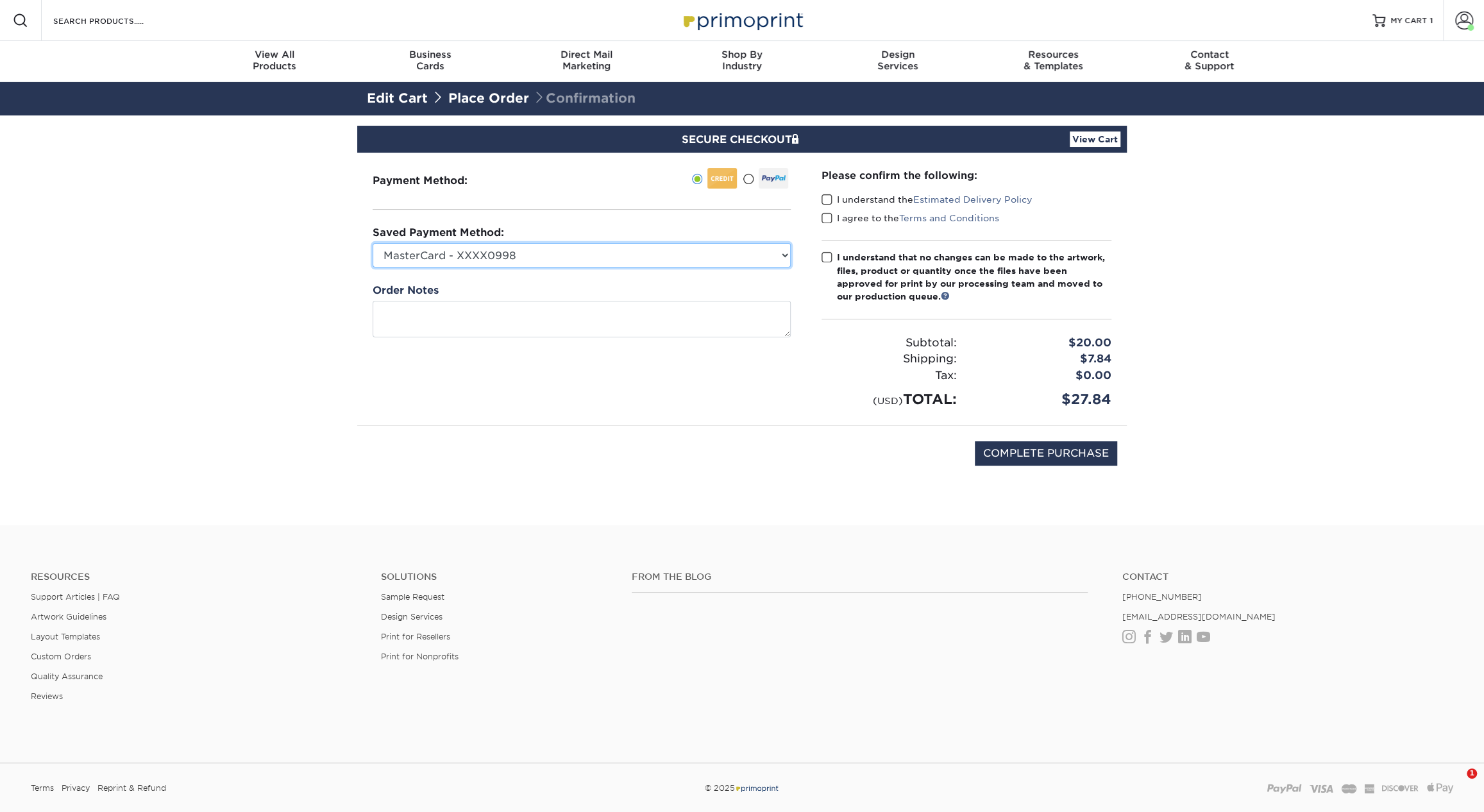
click at [698, 254] on select "MasterCard - XXXX0998 MasterCard - XXXX4721 Visa - XXXX3683 MasterCard - XXXX58…" at bounding box center [581, 255] width 418 height 24
select select "74453"
click at [372, 243] on select "MasterCard - XXXX0998 MasterCard - XXXX4721 Visa - XXXX3683 MasterCard - XXXX58…" at bounding box center [581, 255] width 418 height 24
click at [828, 202] on span at bounding box center [826, 200] width 11 height 12
click at [0, 0] on input "I understand the Estimated Delivery Policy" at bounding box center [0, 0] width 0 height 0
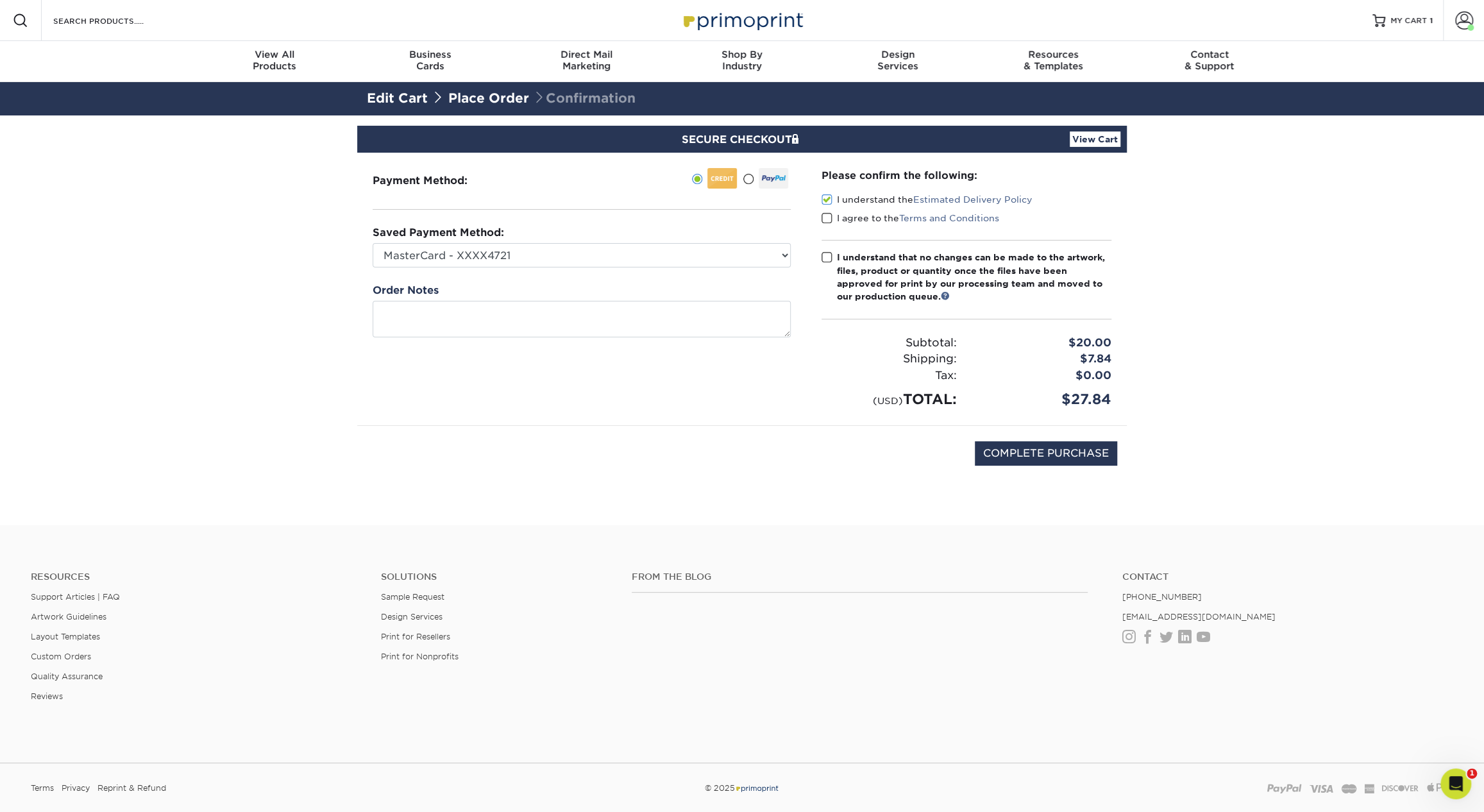
click at [828, 215] on span at bounding box center [826, 218] width 11 height 12
click at [0, 0] on input "I agree to the Terms and Conditions" at bounding box center [0, 0] width 0 height 0
click at [829, 254] on span at bounding box center [826, 258] width 11 height 12
click at [0, 0] on input "I understand that no changes can be made to the artwork, files, product or quan…" at bounding box center [0, 0] width 0 height 0
click at [1026, 453] on input "COMPLETE PURCHASE" at bounding box center [1045, 453] width 142 height 24
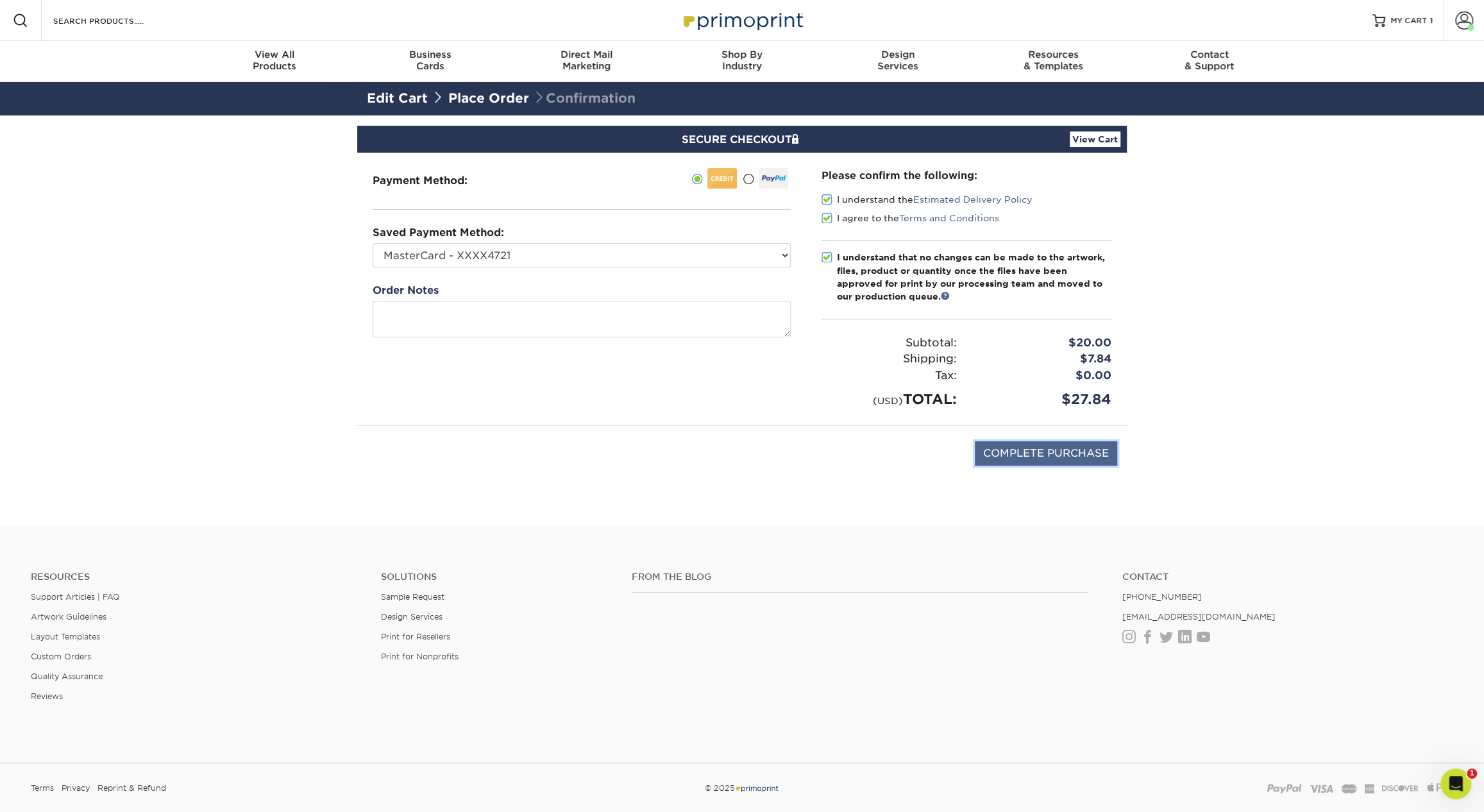
type input "PROCESSING, PLEASE WAIT..."
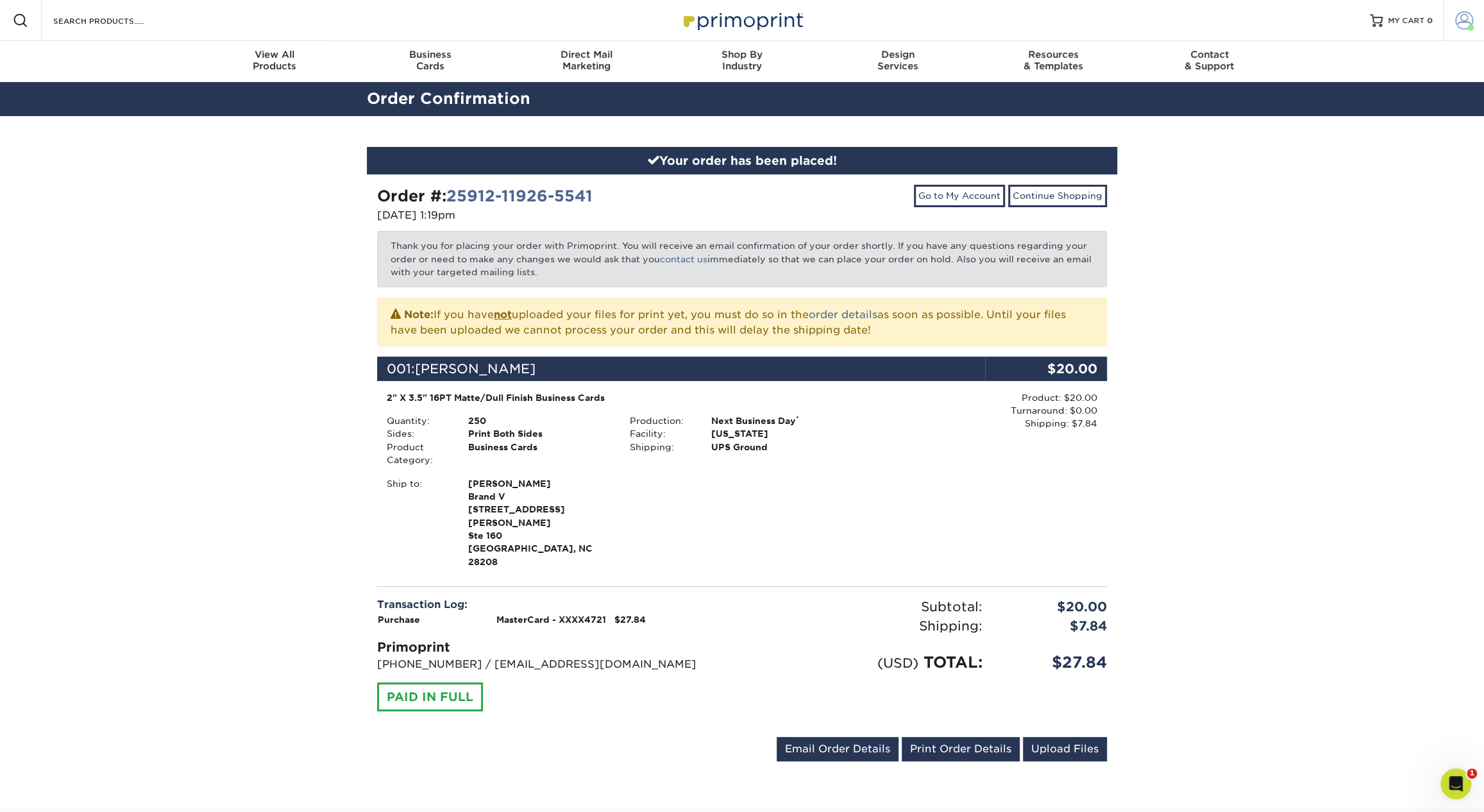
click at [1449, 30] on link "Account" at bounding box center [1463, 21] width 41 height 41
click at [1354, 127] on link "Active Orders" at bounding box center [1388, 136] width 161 height 18
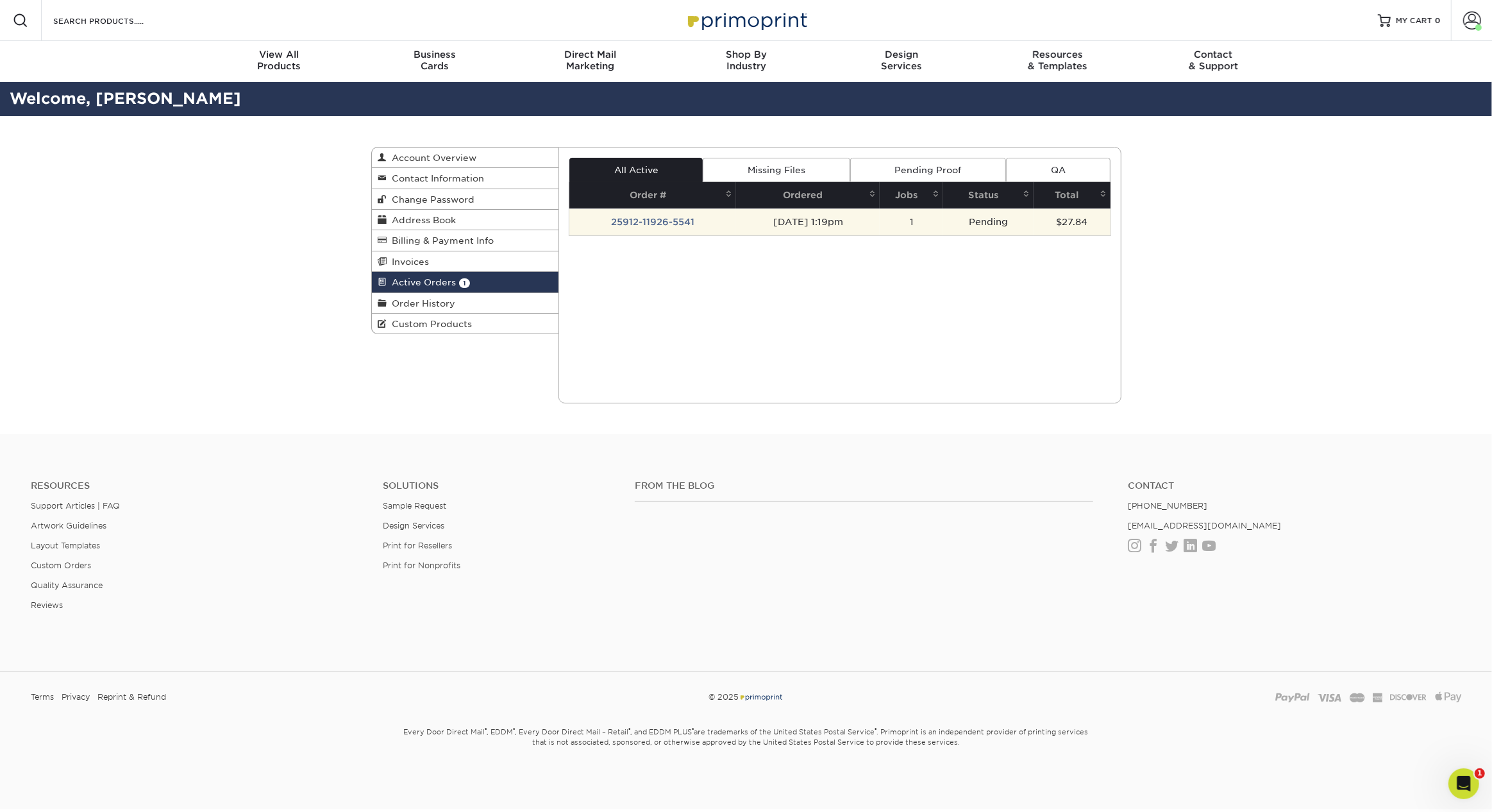
click at [749, 221] on td "[DATE] 1:19pm" at bounding box center [807, 221] width 144 height 26
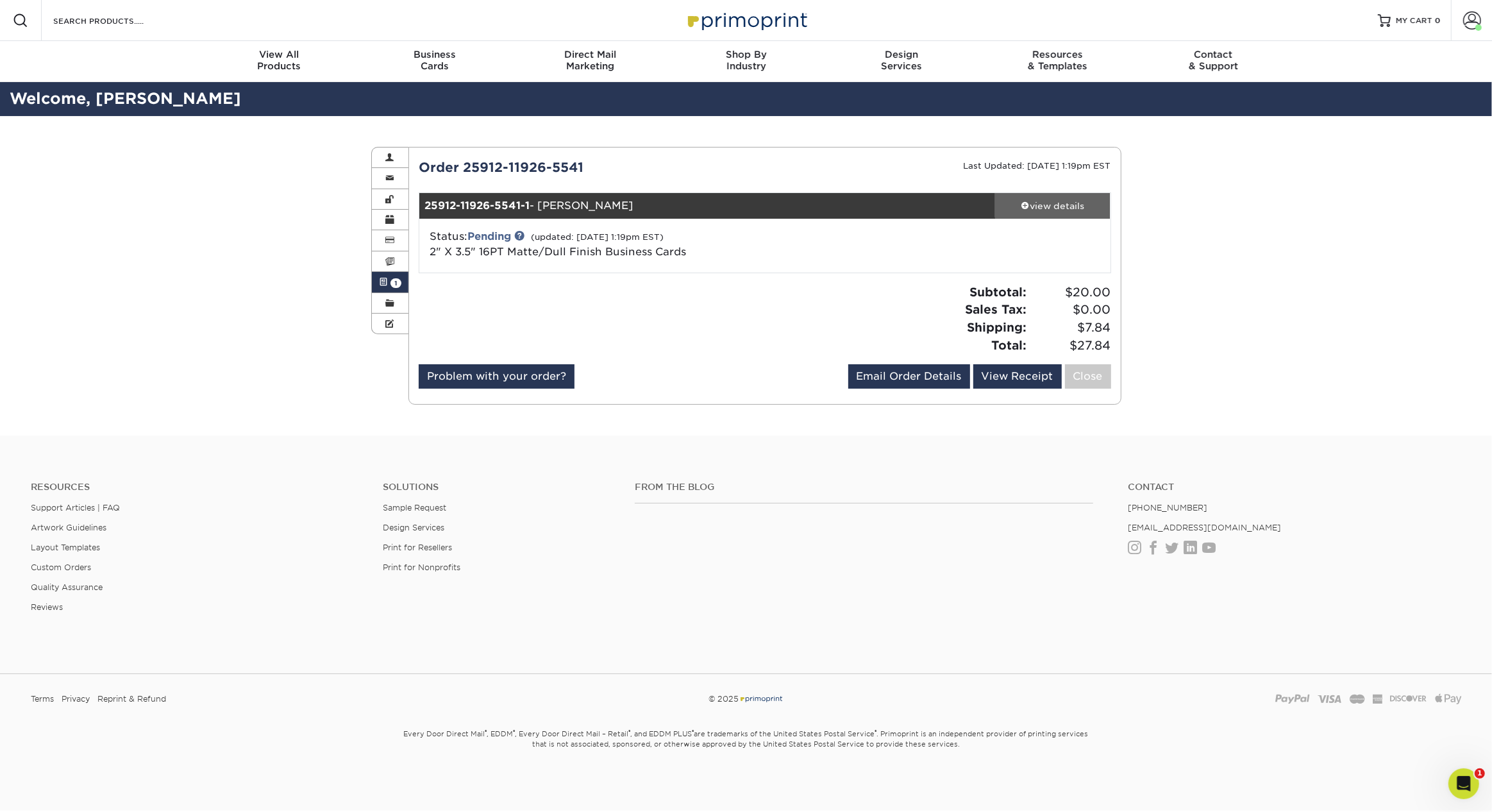
click at [1049, 200] on div "view details" at bounding box center [1053, 206] width 116 height 13
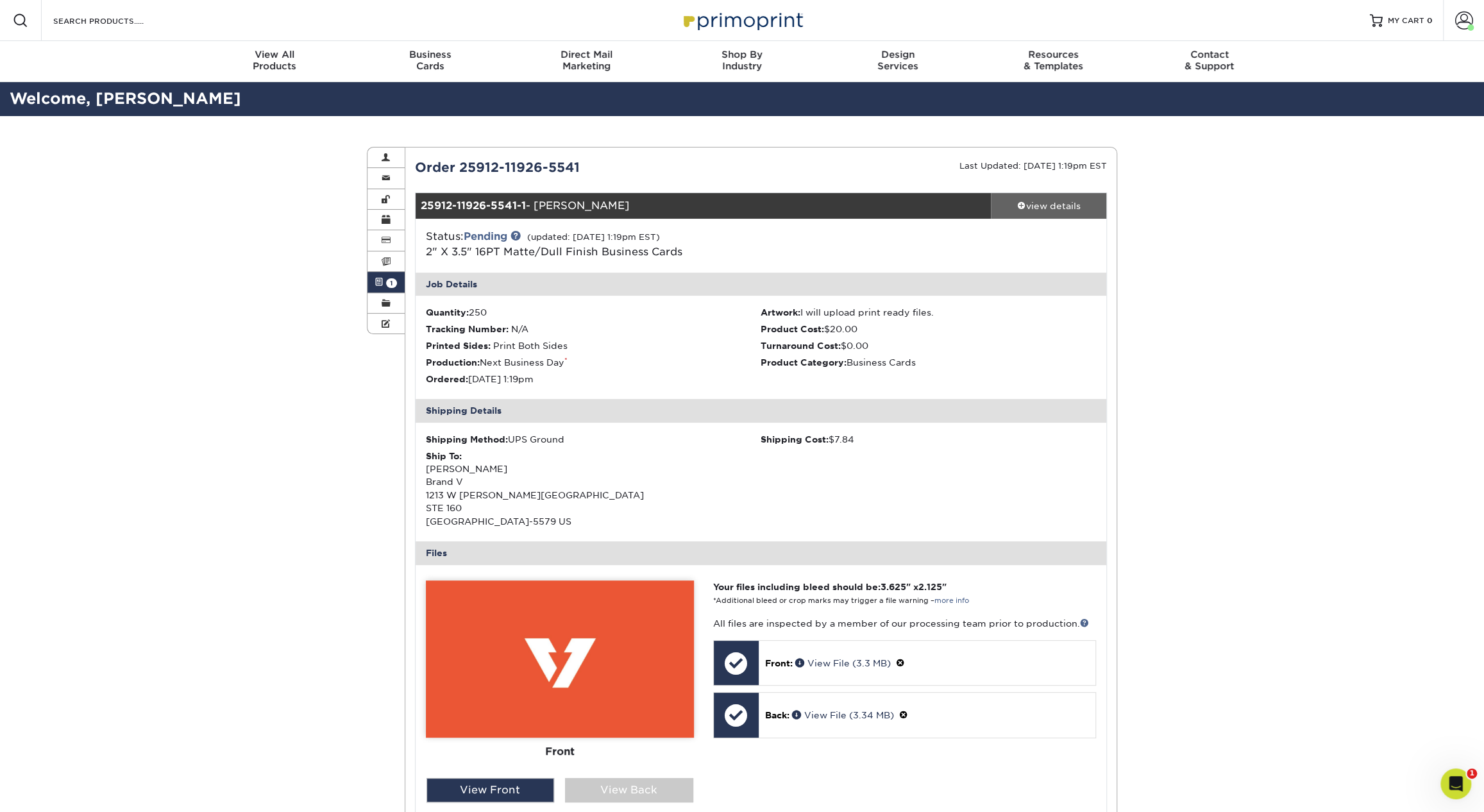
click at [1049, 200] on div "view details" at bounding box center [1048, 206] width 116 height 13
